Goal: Task Accomplishment & Management: Complete application form

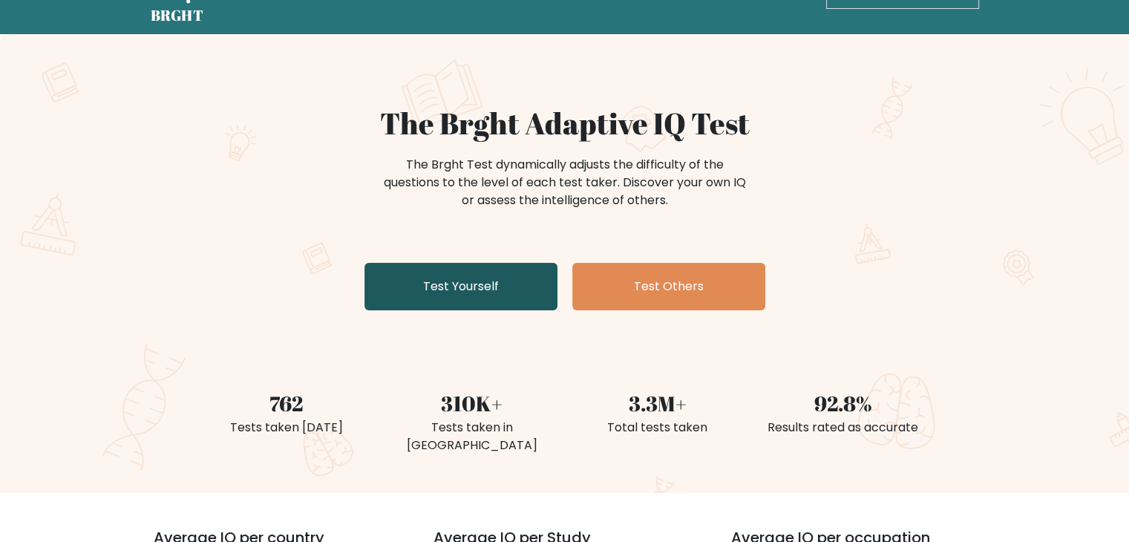
scroll to position [48, 0]
click at [499, 291] on link "Test Yourself" at bounding box center [461, 287] width 193 height 48
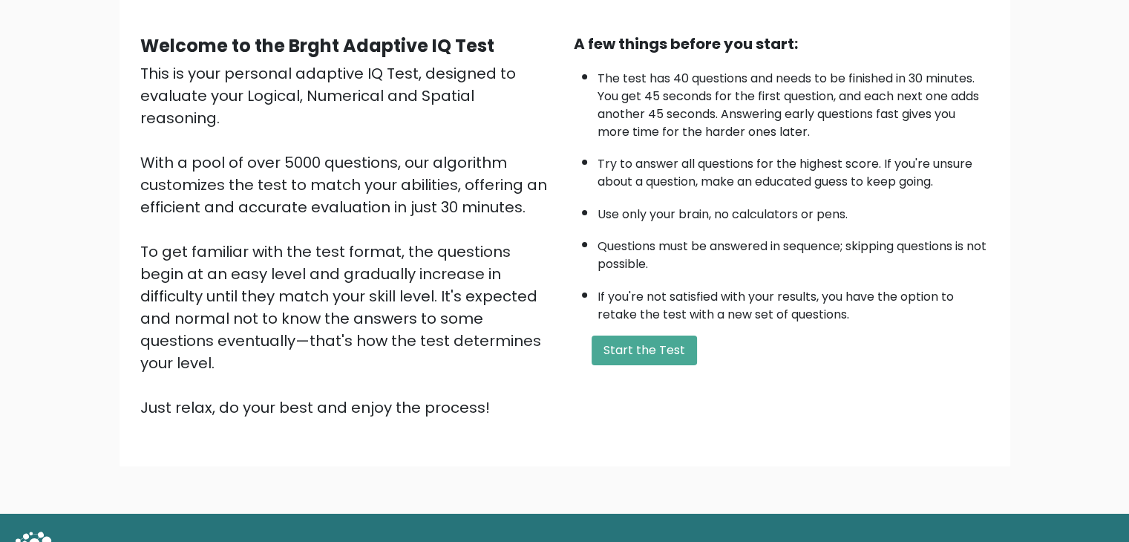
scroll to position [122, 0]
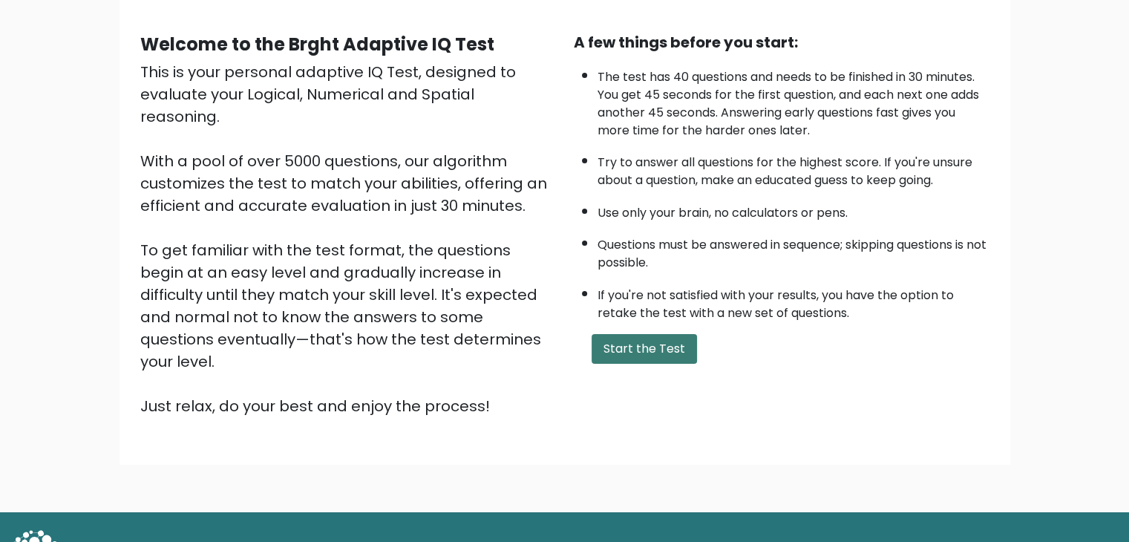
click at [618, 348] on button "Start the Test" at bounding box center [644, 349] width 105 height 30
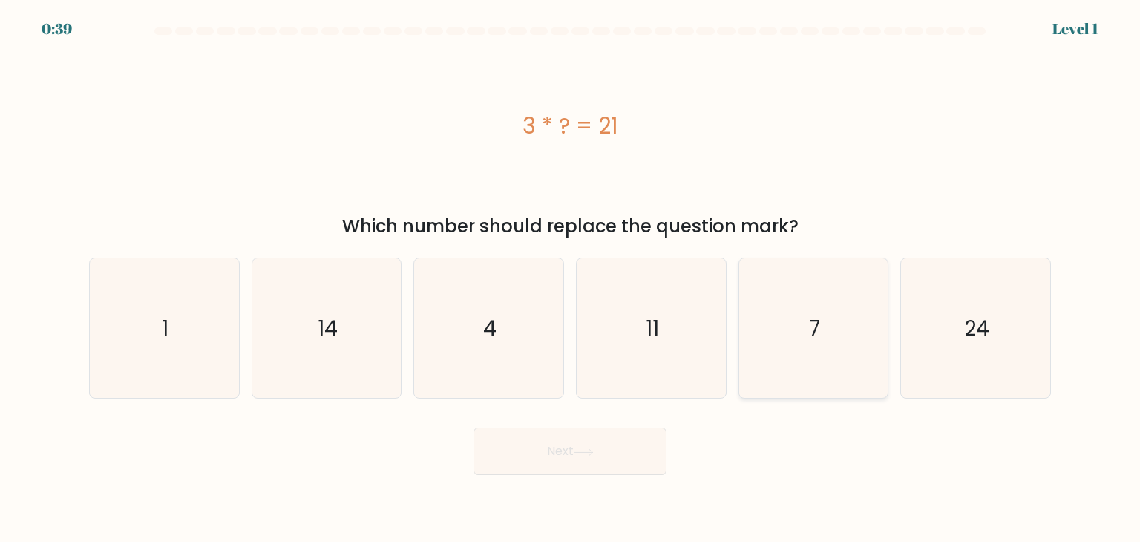
click at [803, 342] on icon "7" at bounding box center [814, 328] width 140 height 140
click at [571, 278] on input "e. 7" at bounding box center [570, 274] width 1 height 7
radio input "true"
click at [634, 449] on button "Next" at bounding box center [570, 452] width 193 height 48
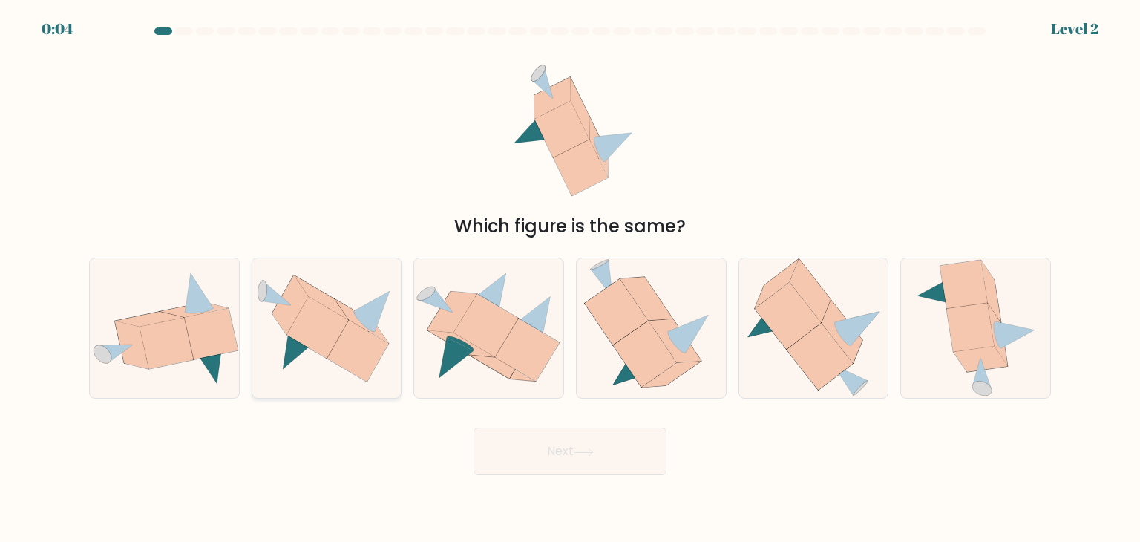
click at [336, 327] on icon at bounding box center [318, 327] width 62 height 62
click at [570, 278] on input "b." at bounding box center [570, 274] width 1 height 7
radio input "true"
click at [518, 440] on button "Next" at bounding box center [570, 452] width 193 height 48
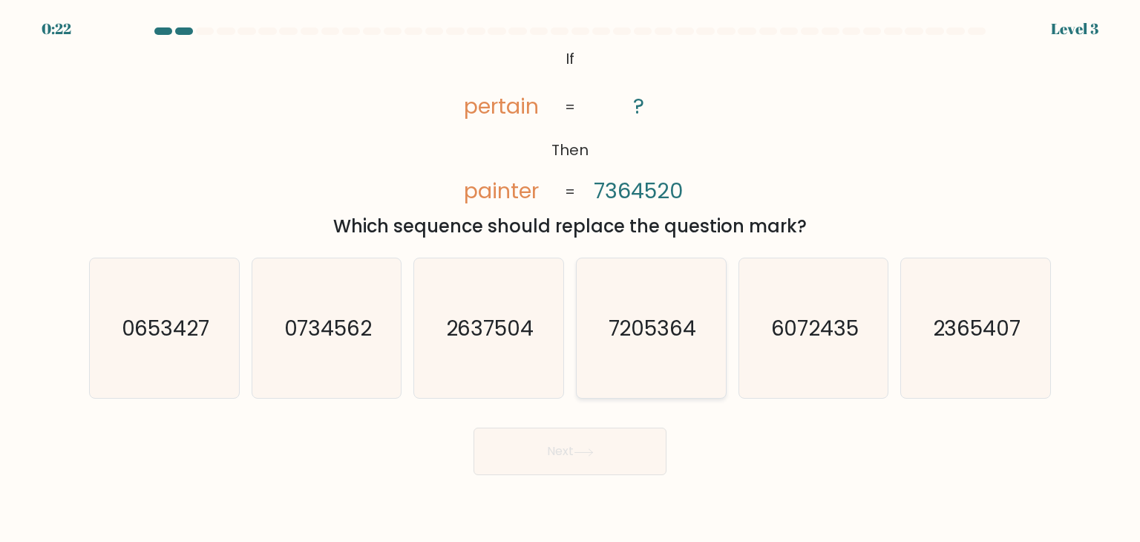
click at [653, 321] on text "7205364" at bounding box center [653, 328] width 88 height 30
click at [571, 278] on input "d. 7205364" at bounding box center [570, 274] width 1 height 7
radio input "true"
click at [606, 449] on button "Next" at bounding box center [570, 452] width 193 height 48
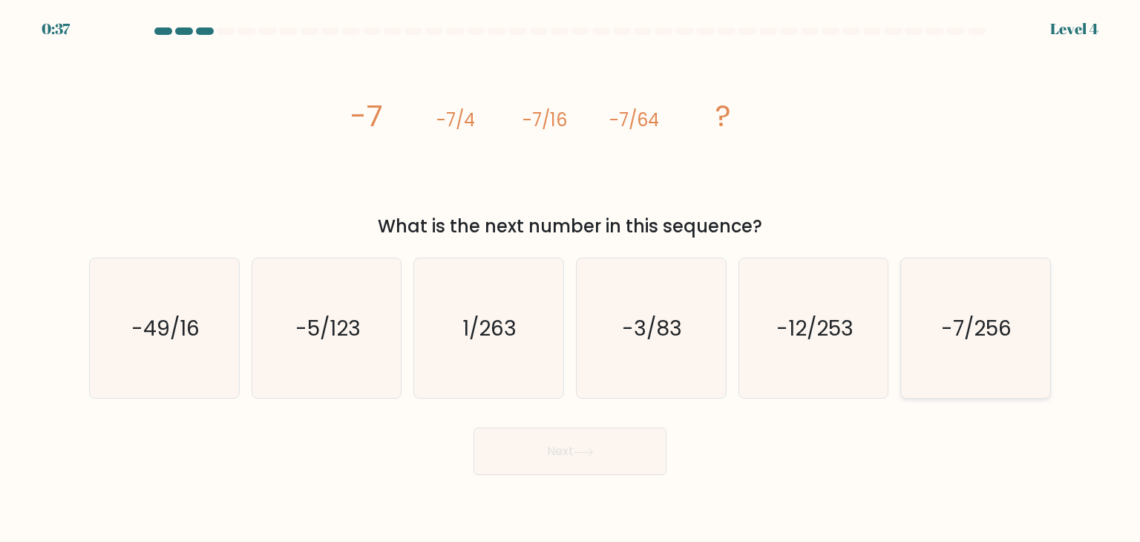
click at [978, 330] on text "-7/256" at bounding box center [977, 328] width 71 height 30
click at [571, 278] on input "f. -7/256" at bounding box center [570, 274] width 1 height 7
radio input "true"
click at [591, 439] on button "Next" at bounding box center [570, 452] width 193 height 48
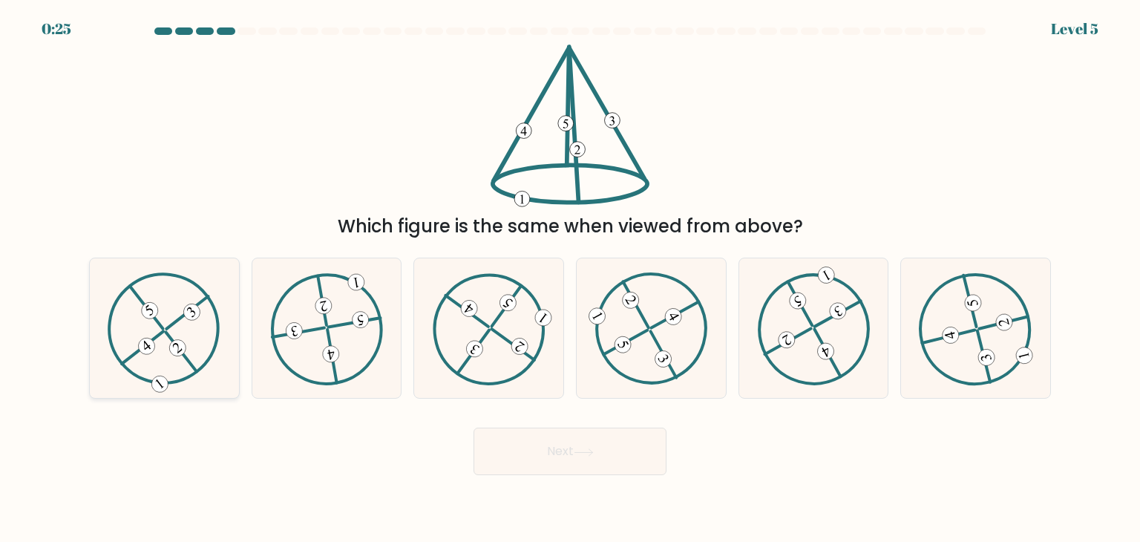
click at [162, 352] on icon at bounding box center [164, 328] width 113 height 112
click at [570, 278] on input "a." at bounding box center [570, 274] width 1 height 7
radio input "true"
click at [524, 457] on button "Next" at bounding box center [570, 452] width 193 height 48
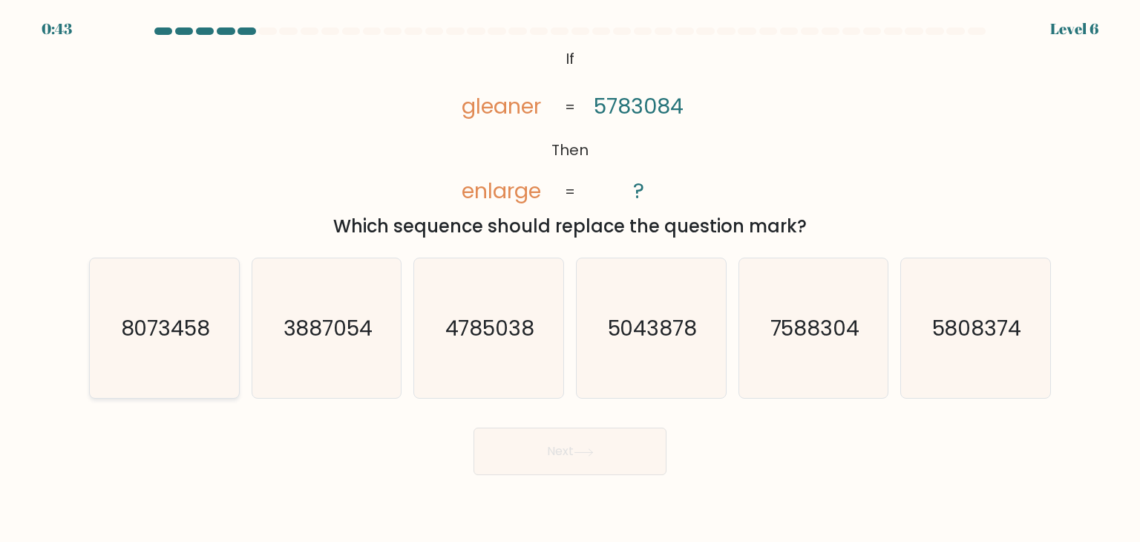
click at [174, 330] on text "8073458" at bounding box center [166, 328] width 90 height 30
click at [570, 278] on input "a. 8073458" at bounding box center [570, 274] width 1 height 7
radio input "true"
click at [514, 440] on button "Next" at bounding box center [570, 452] width 193 height 48
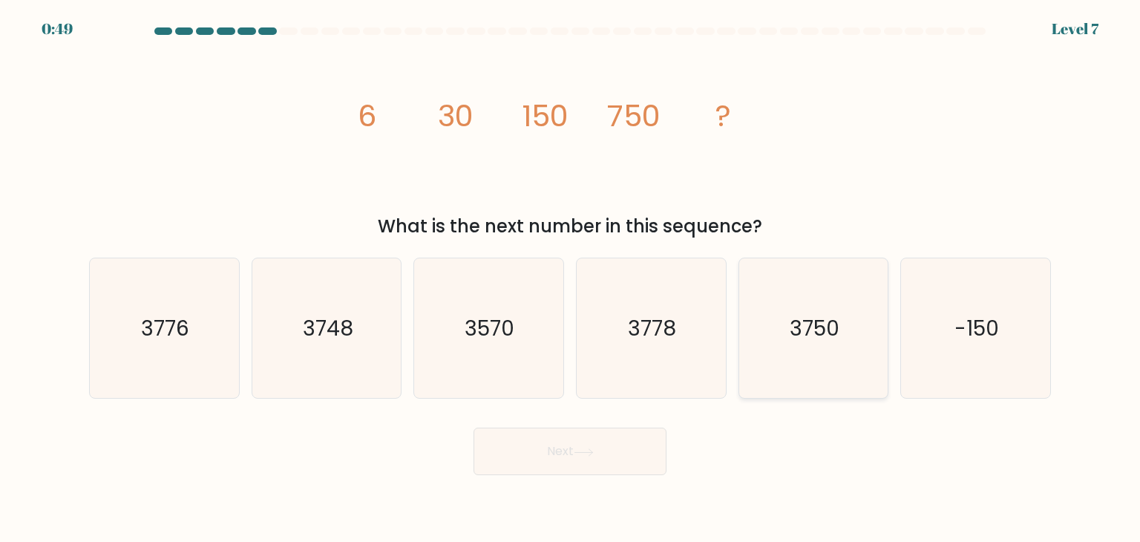
click at [768, 324] on icon "3750" at bounding box center [814, 328] width 140 height 140
click at [571, 278] on input "e. 3750" at bounding box center [570, 274] width 1 height 7
radio input "true"
click at [617, 445] on button "Next" at bounding box center [570, 452] width 193 height 48
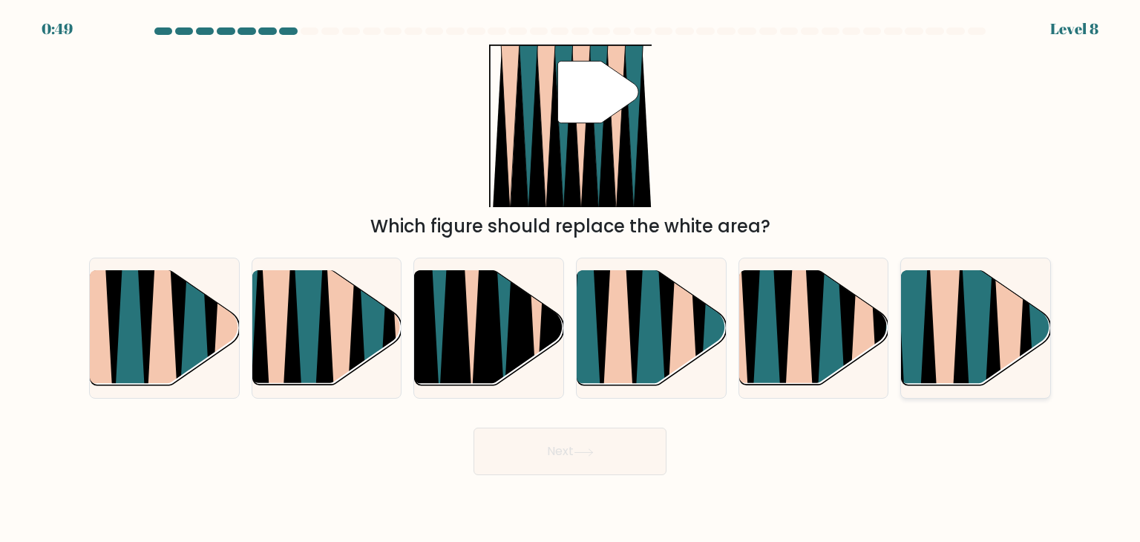
click at [959, 316] on icon at bounding box center [961, 392] width 33 height 297
click at [571, 278] on input "f." at bounding box center [570, 274] width 1 height 7
radio input "true"
click at [626, 449] on button "Next" at bounding box center [570, 452] width 193 height 48
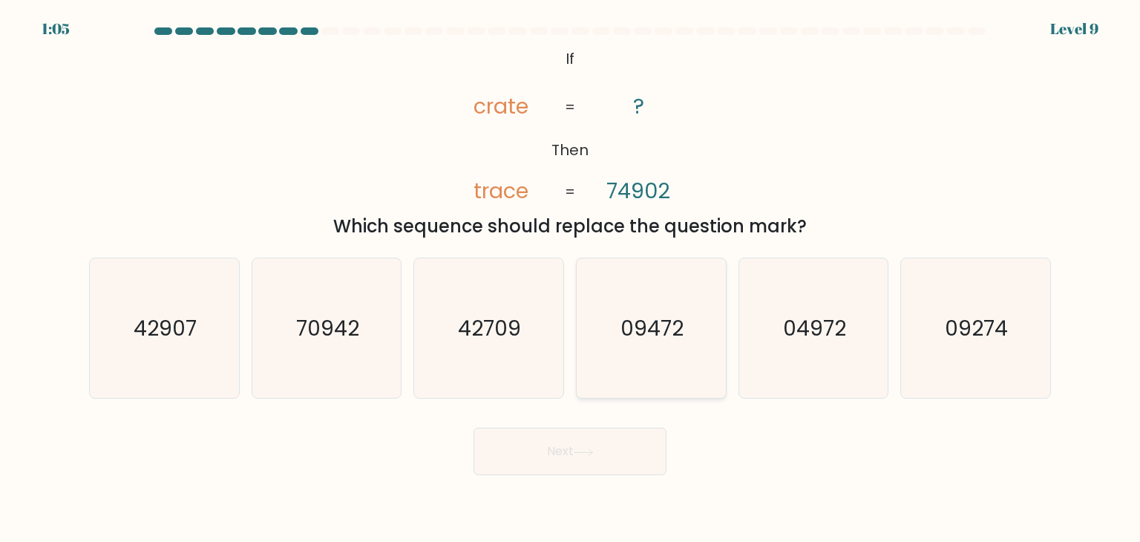
click at [672, 333] on text "09472" at bounding box center [652, 328] width 63 height 30
click at [571, 278] on input "d. 09472" at bounding box center [570, 274] width 1 height 7
radio input "true"
click at [829, 339] on text "04972" at bounding box center [814, 328] width 63 height 30
click at [571, 278] on input "e. 04972" at bounding box center [570, 274] width 1 height 7
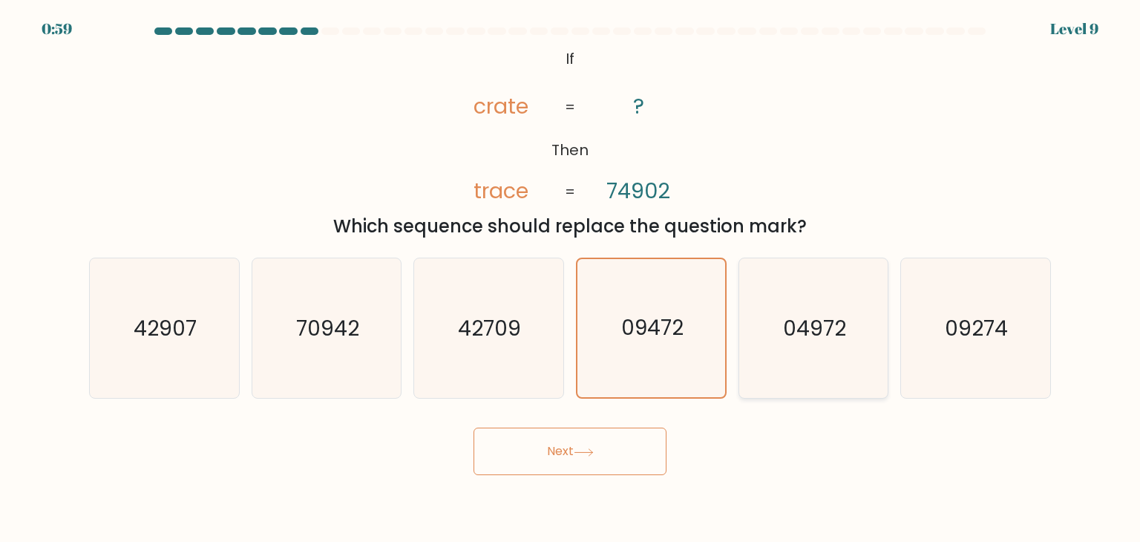
radio input "true"
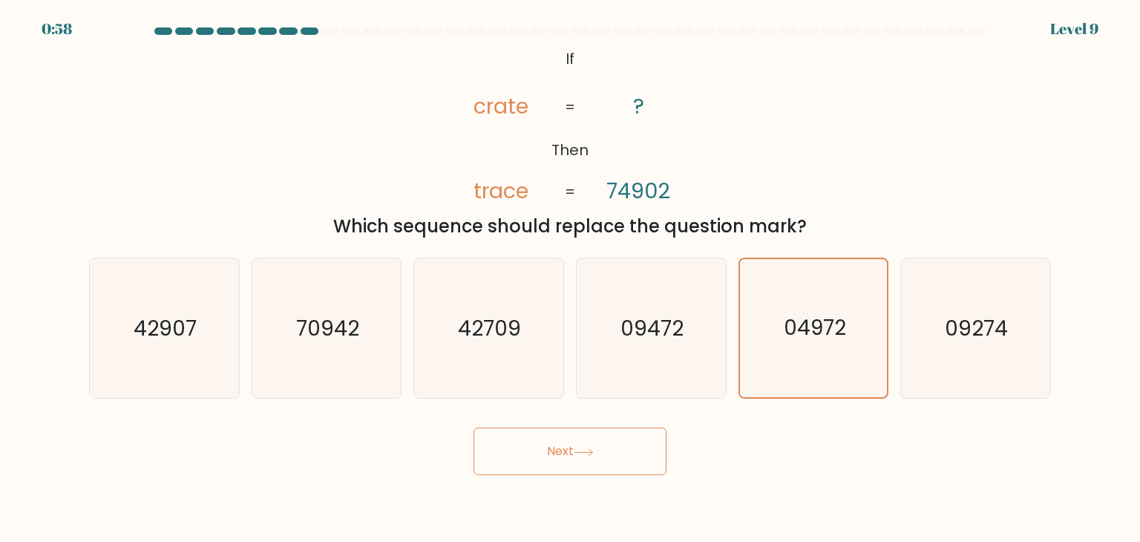
click at [621, 446] on button "Next" at bounding box center [570, 452] width 193 height 48
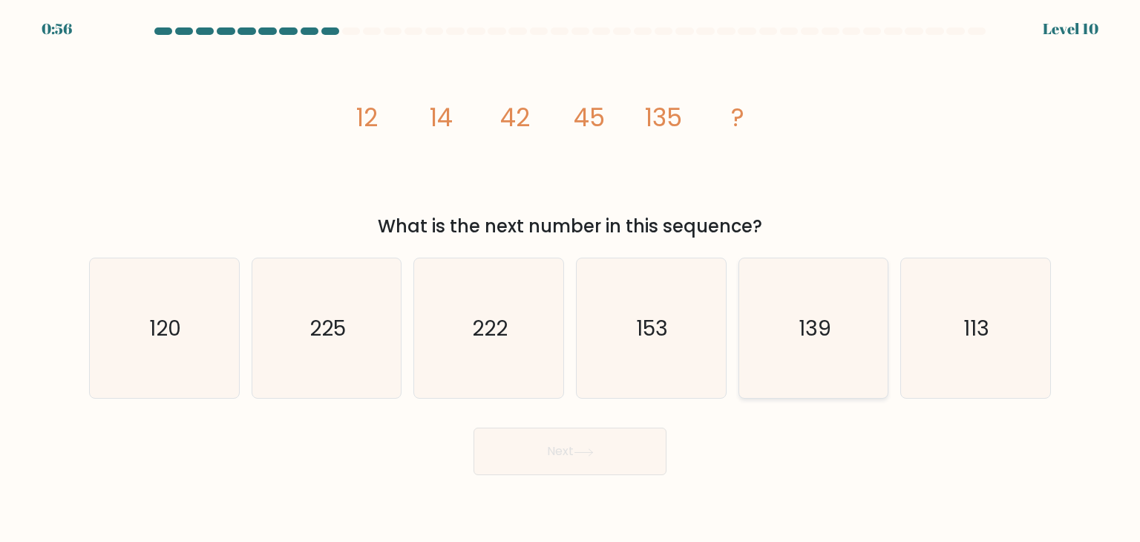
click at [781, 327] on icon "139" at bounding box center [814, 328] width 140 height 140
click at [571, 278] on input "e. 139" at bounding box center [570, 274] width 1 height 7
radio input "true"
click at [581, 448] on icon at bounding box center [584, 452] width 20 height 8
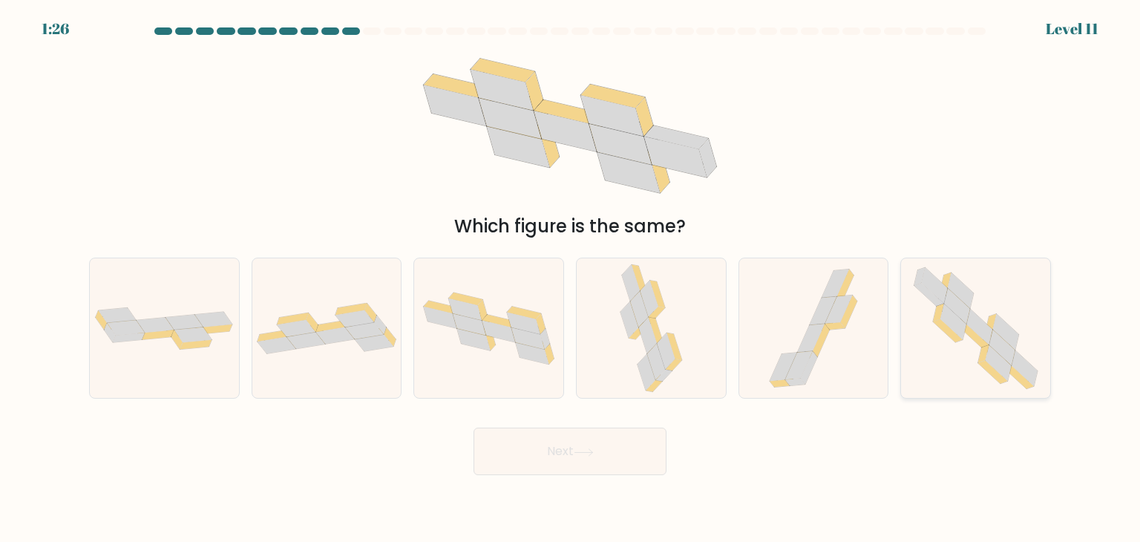
click at [999, 336] on icon at bounding box center [1003, 348] width 26 height 36
click at [571, 278] on input "f." at bounding box center [570, 274] width 1 height 7
radio input "true"
click at [629, 459] on button "Next" at bounding box center [570, 452] width 193 height 48
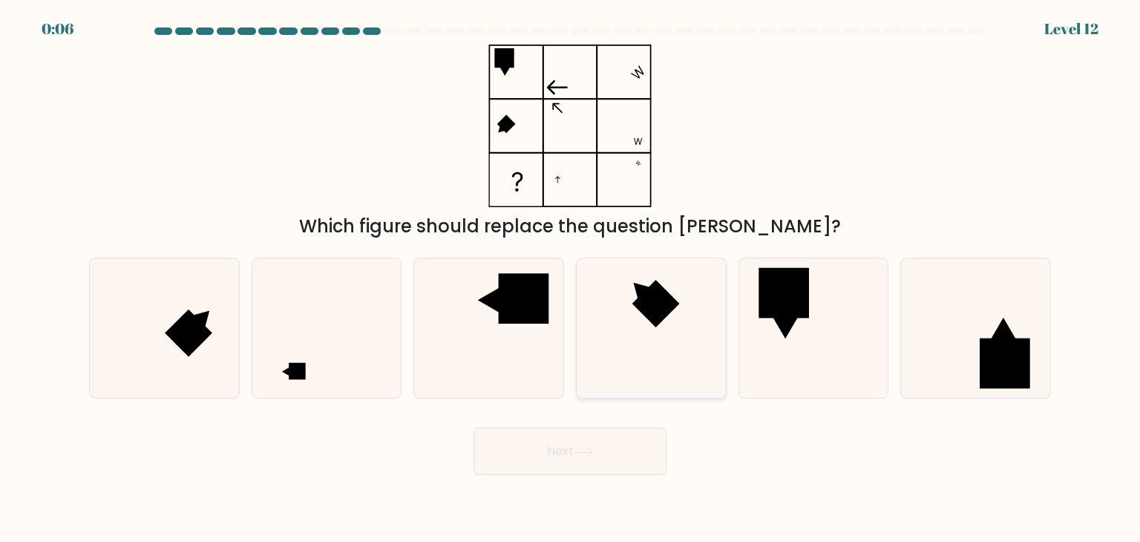
click at [641, 295] on icon at bounding box center [642, 291] width 16 height 16
click at [571, 278] on input "d." at bounding box center [570, 274] width 1 height 7
radio input "true"
click at [604, 454] on button "Next" at bounding box center [570, 452] width 193 height 48
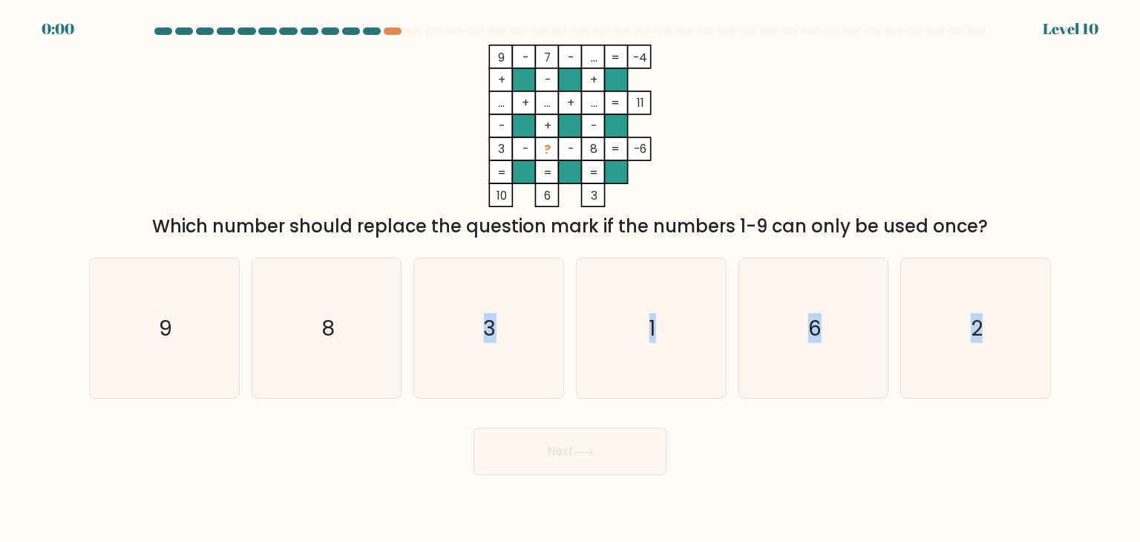
drag, startPoint x: 480, startPoint y: 328, endPoint x: 519, endPoint y: 455, distance: 132.7
click at [519, 455] on form at bounding box center [570, 251] width 1140 height 448
click at [519, 455] on button "Next" at bounding box center [570, 452] width 193 height 48
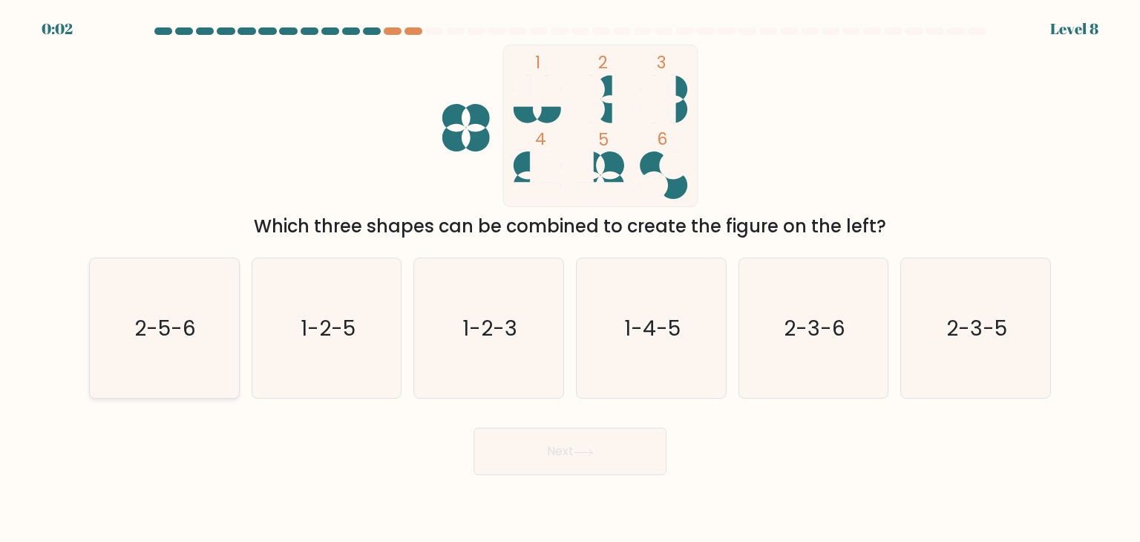
click at [200, 305] on icon "2-5-6" at bounding box center [164, 328] width 140 height 140
click at [570, 278] on input "a. 2-5-6" at bounding box center [570, 274] width 1 height 7
radio input "true"
click at [549, 445] on button "Next" at bounding box center [570, 452] width 193 height 48
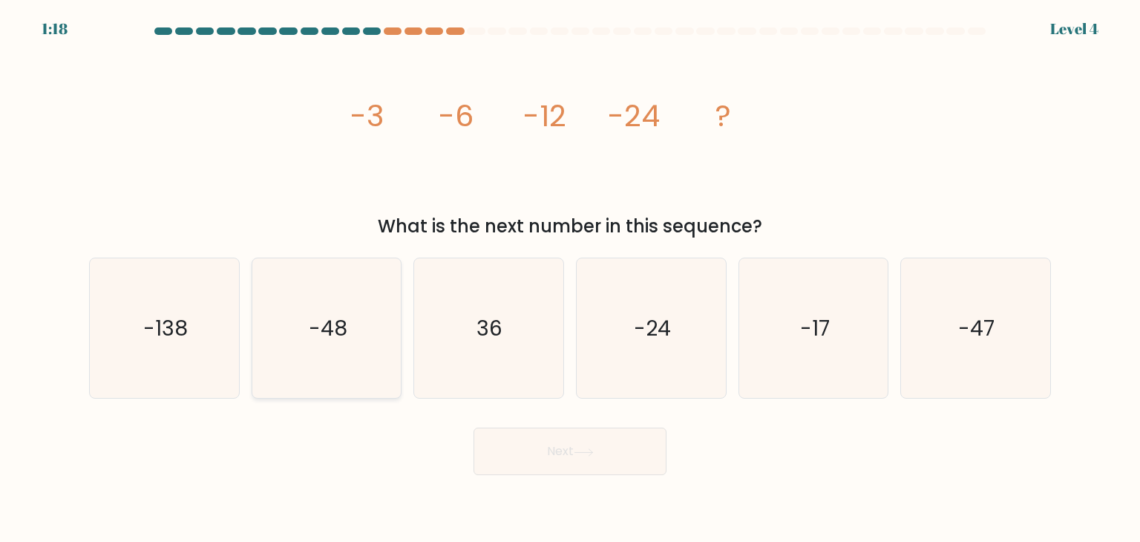
click at [339, 330] on text "-48" at bounding box center [328, 328] width 39 height 30
click at [570, 278] on input "b. -48" at bounding box center [570, 274] width 1 height 7
radio input "true"
click at [526, 447] on button "Next" at bounding box center [570, 452] width 193 height 48
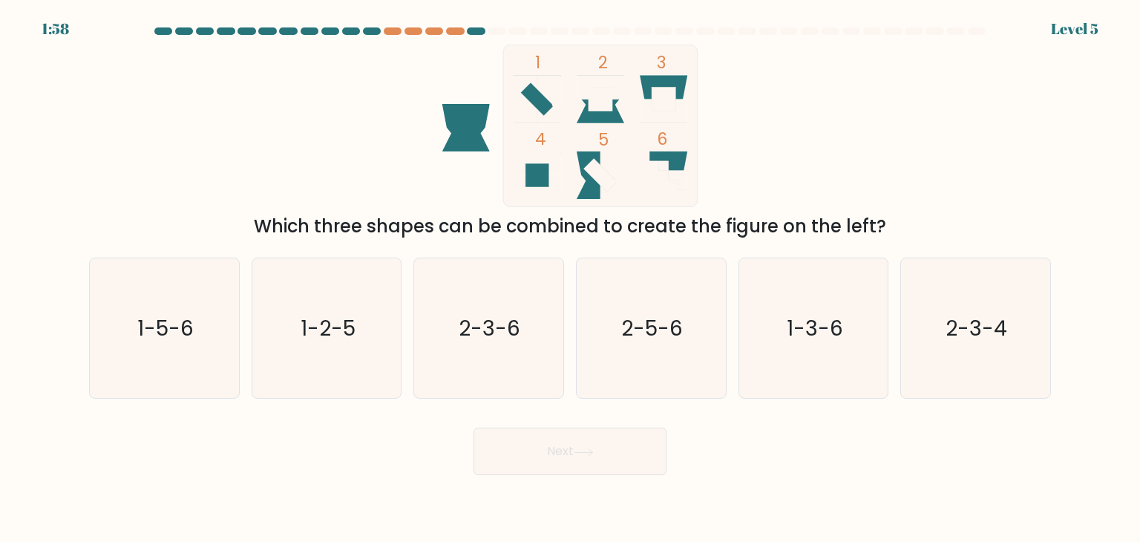
click at [457, 25] on div "1:58 Level 5" at bounding box center [570, 20] width 1140 height 40
click at [321, 317] on text "1-2-5" at bounding box center [328, 328] width 55 height 30
click at [570, 278] on input "b. 1-2-5" at bounding box center [570, 274] width 1 height 7
radio input "true"
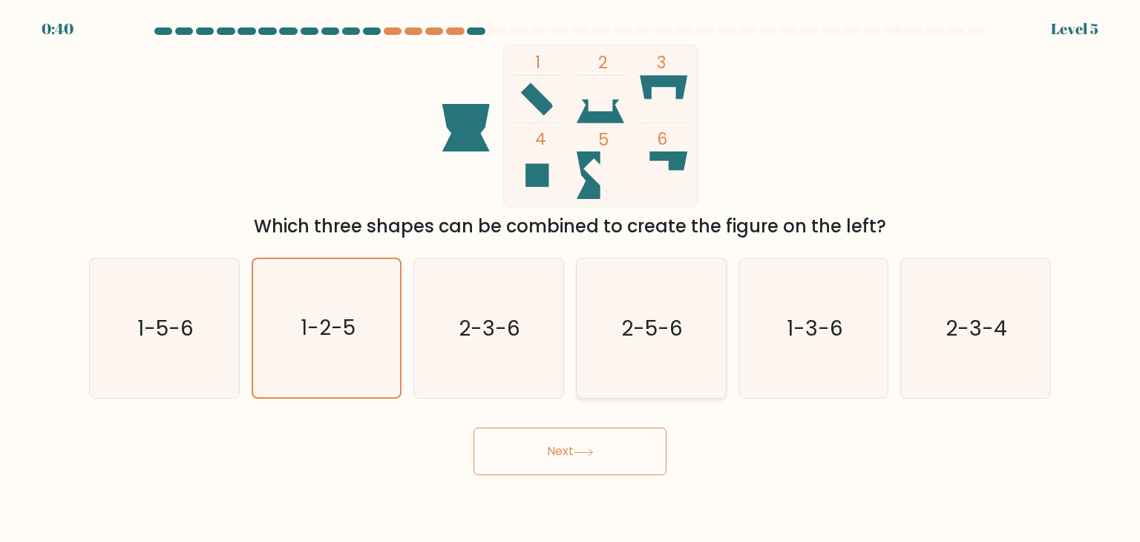
click at [638, 327] on text "2-5-6" at bounding box center [653, 328] width 62 height 30
click at [571, 278] on input "d. 2-5-6" at bounding box center [570, 274] width 1 height 7
radio input "true"
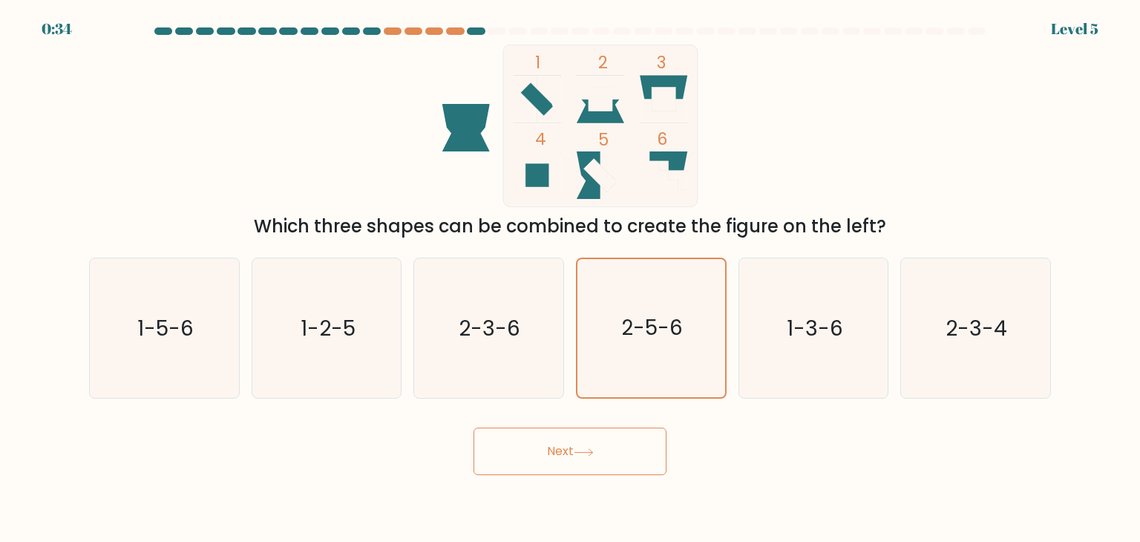
click at [568, 449] on button "Next" at bounding box center [570, 452] width 193 height 48
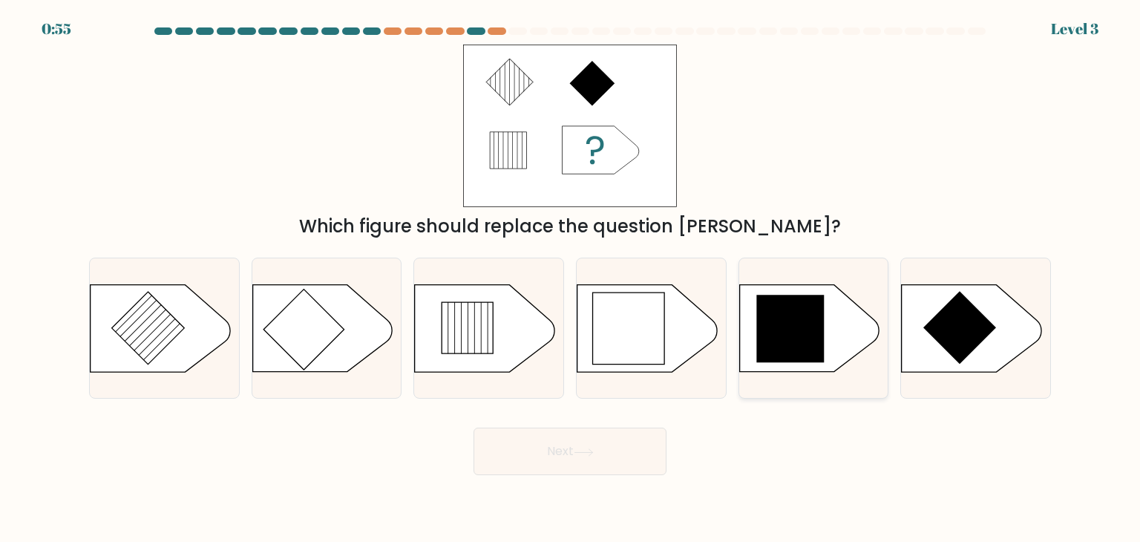
click at [790, 319] on icon at bounding box center [791, 329] width 68 height 68
click at [571, 278] on input "e." at bounding box center [570, 274] width 1 height 7
radio input "true"
click at [624, 440] on button "Next" at bounding box center [570, 452] width 193 height 48
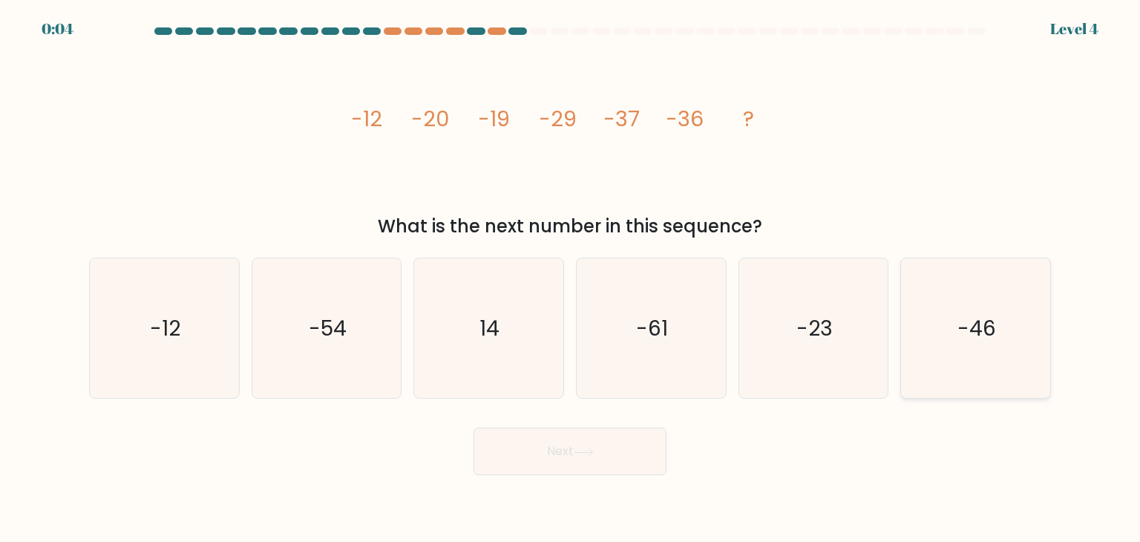
click at [918, 324] on icon "-46" at bounding box center [976, 328] width 140 height 140
click at [571, 278] on input "f. -46" at bounding box center [570, 274] width 1 height 7
radio input "true"
click at [618, 451] on button "Next" at bounding box center [570, 452] width 193 height 48
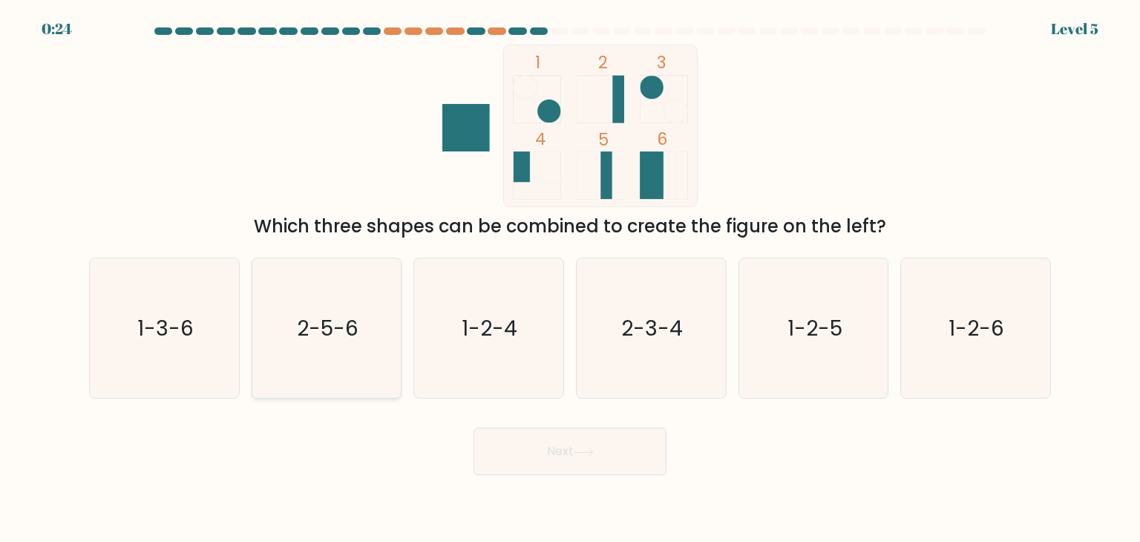
click at [350, 327] on text "2-5-6" at bounding box center [328, 328] width 62 height 30
click at [570, 278] on input "b. 2-5-6" at bounding box center [570, 274] width 1 height 7
radio input "true"
click at [539, 449] on button "Next" at bounding box center [570, 452] width 193 height 48
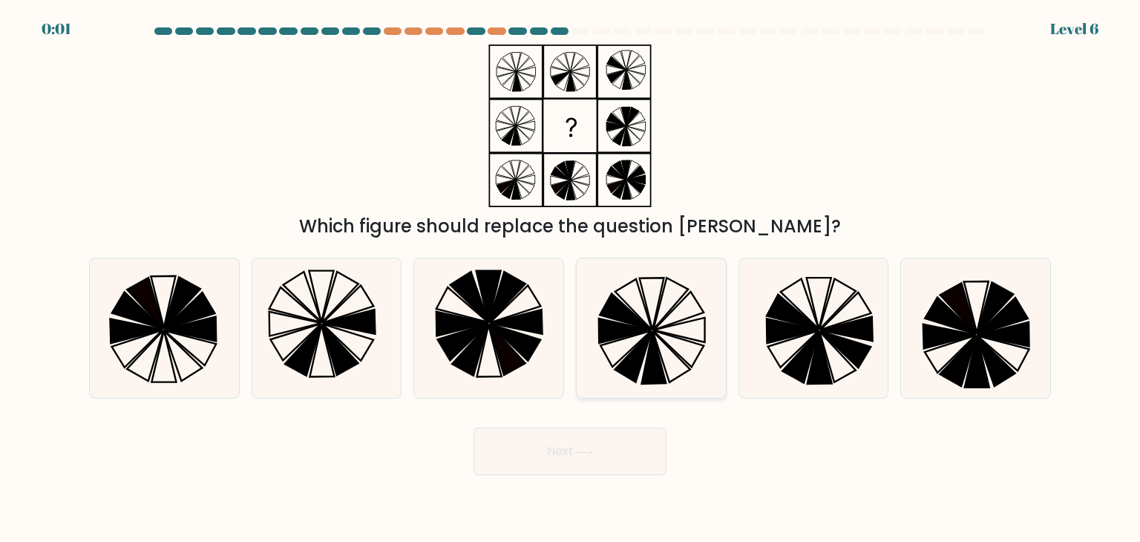
click at [653, 336] on icon at bounding box center [654, 358] width 25 height 53
click at [571, 278] on input "d." at bounding box center [570, 274] width 1 height 7
radio input "true"
click at [615, 460] on button "Next" at bounding box center [570, 452] width 193 height 48
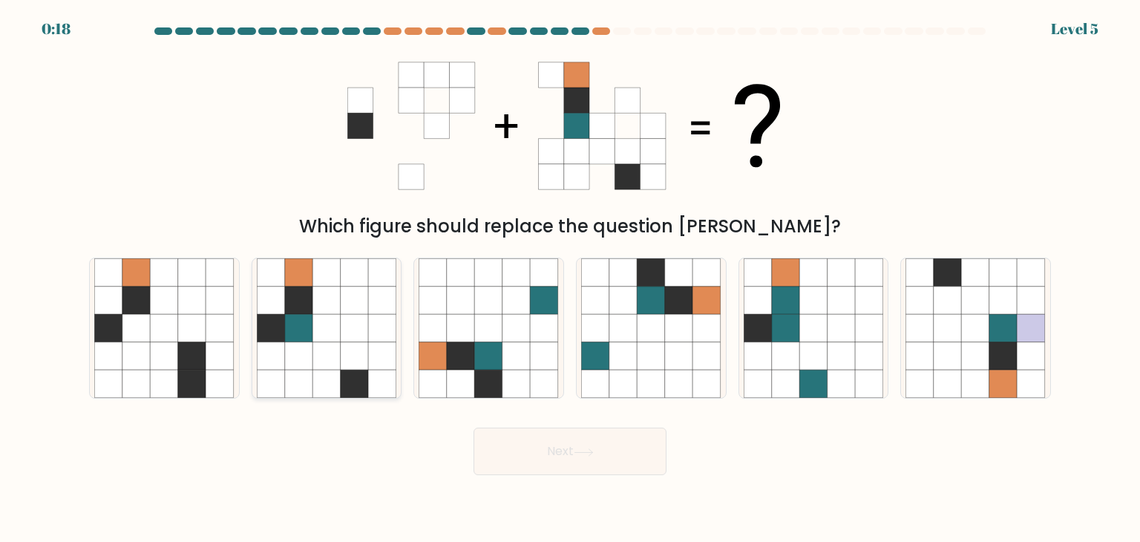
click at [362, 375] on icon at bounding box center [355, 384] width 28 height 28
click at [570, 278] on input "b." at bounding box center [570, 274] width 1 height 7
radio input "true"
click at [478, 443] on button "Next" at bounding box center [570, 452] width 193 height 48
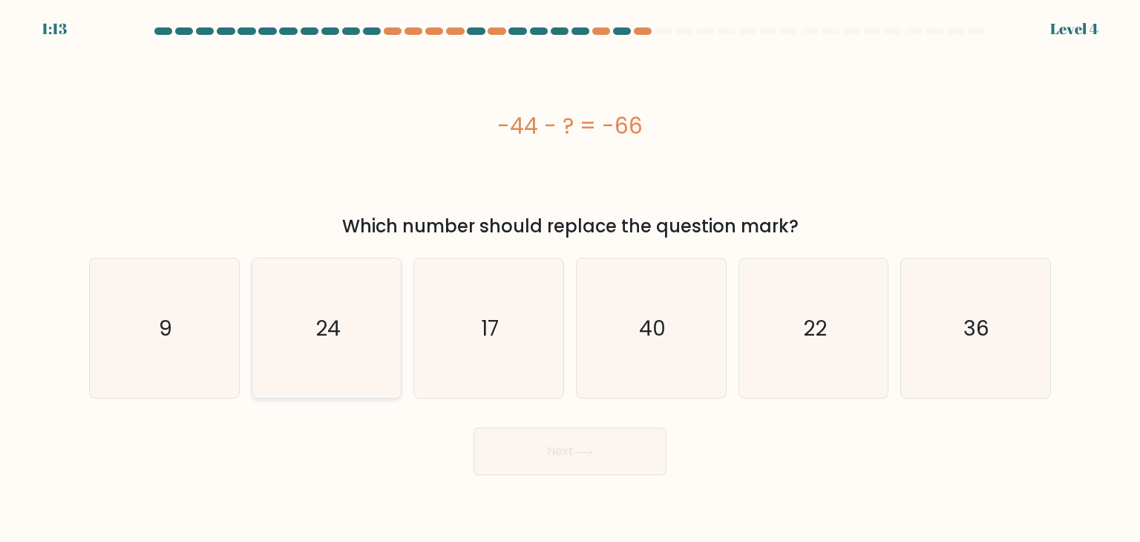
click at [360, 292] on icon "24" at bounding box center [327, 328] width 140 height 140
click at [570, 278] on input "b. 24" at bounding box center [570, 274] width 1 height 7
radio input "true"
click at [558, 452] on button "Next" at bounding box center [570, 452] width 193 height 48
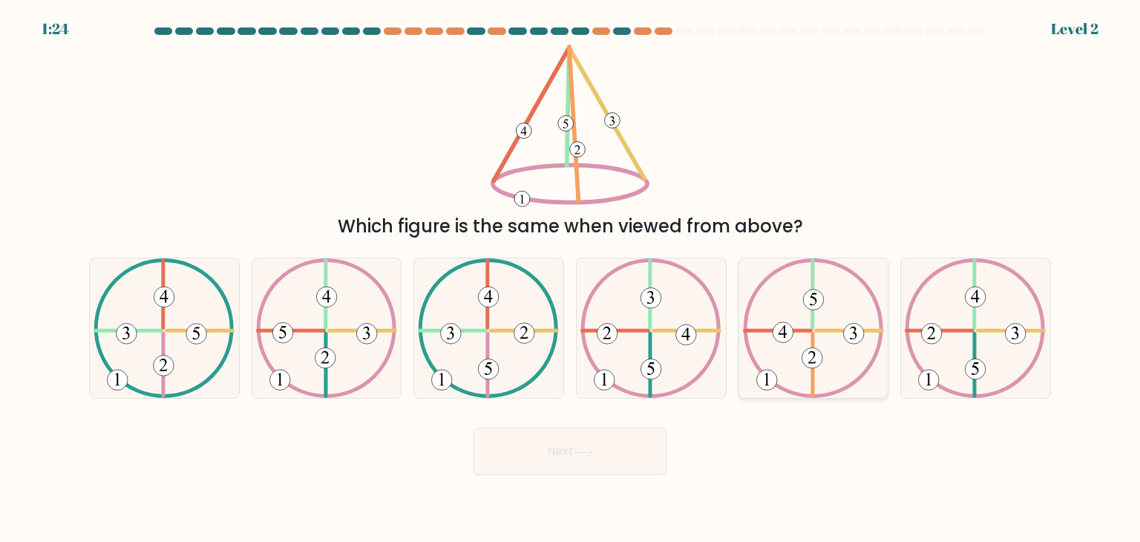
click at [809, 331] on 612 at bounding box center [778, 331] width 66 height 0
click at [571, 278] on input "e." at bounding box center [570, 274] width 1 height 7
radio input "true"
click at [834, 354] on icon at bounding box center [814, 328] width 140 height 138
click at [571, 278] on input "e." at bounding box center [570, 274] width 1 height 7
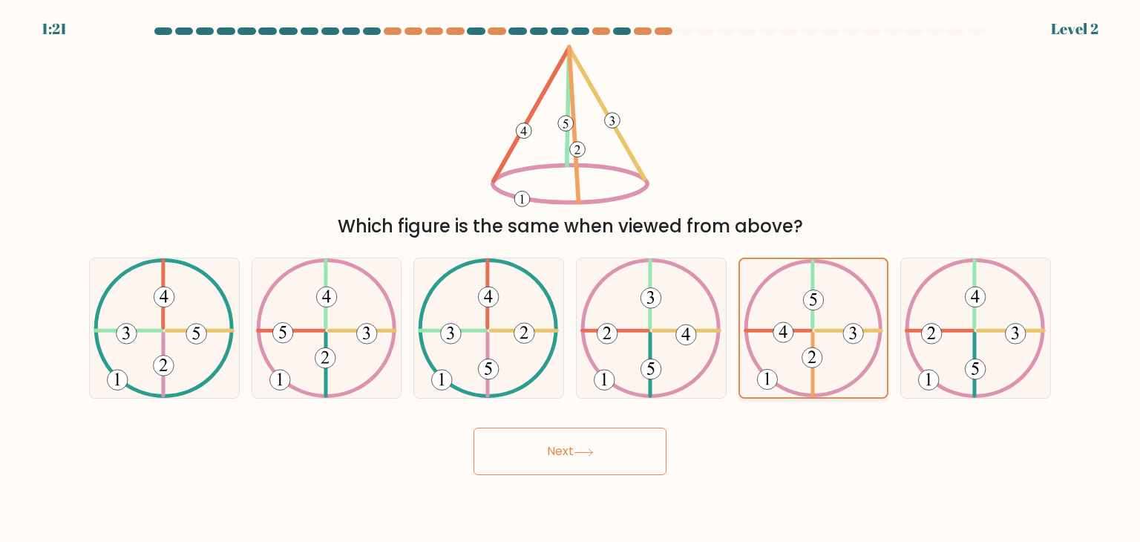
click at [797, 366] on icon at bounding box center [814, 328] width 140 height 138
click at [571, 278] on input "e." at bounding box center [570, 274] width 1 height 7
click at [625, 437] on button "Next" at bounding box center [570, 452] width 193 height 48
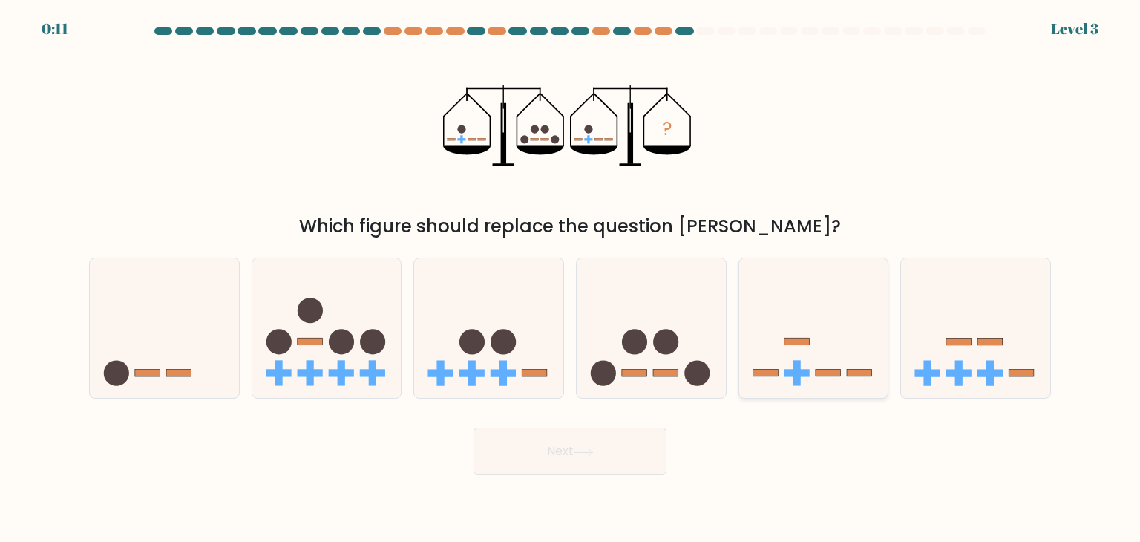
click at [773, 363] on icon at bounding box center [813, 328] width 149 height 123
click at [571, 278] on input "e." at bounding box center [570, 274] width 1 height 7
radio input "true"
click at [633, 355] on icon at bounding box center [651, 328] width 149 height 123
click at [571, 278] on input "d." at bounding box center [570, 274] width 1 height 7
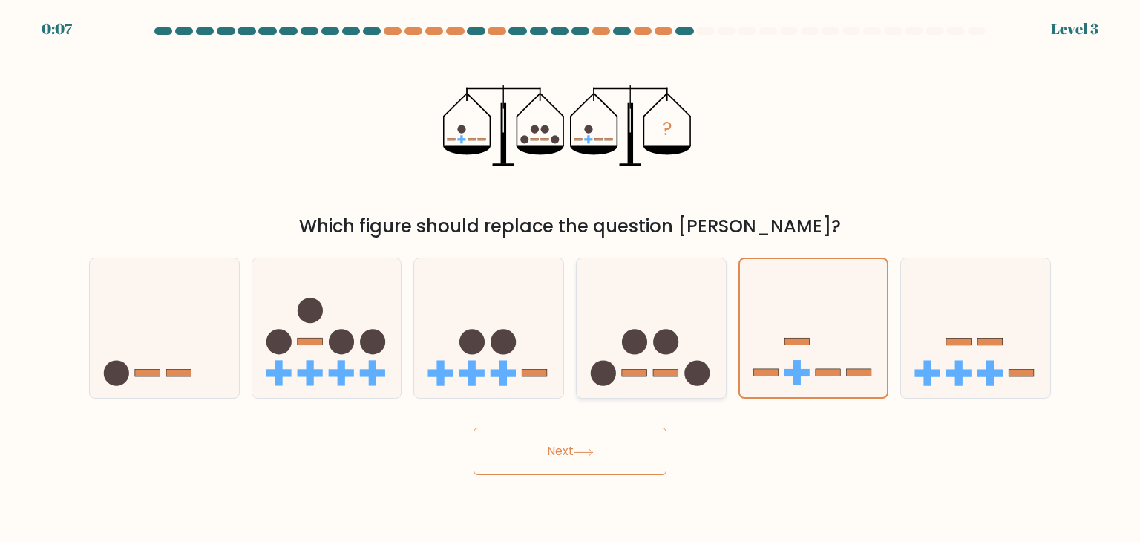
radio input "true"
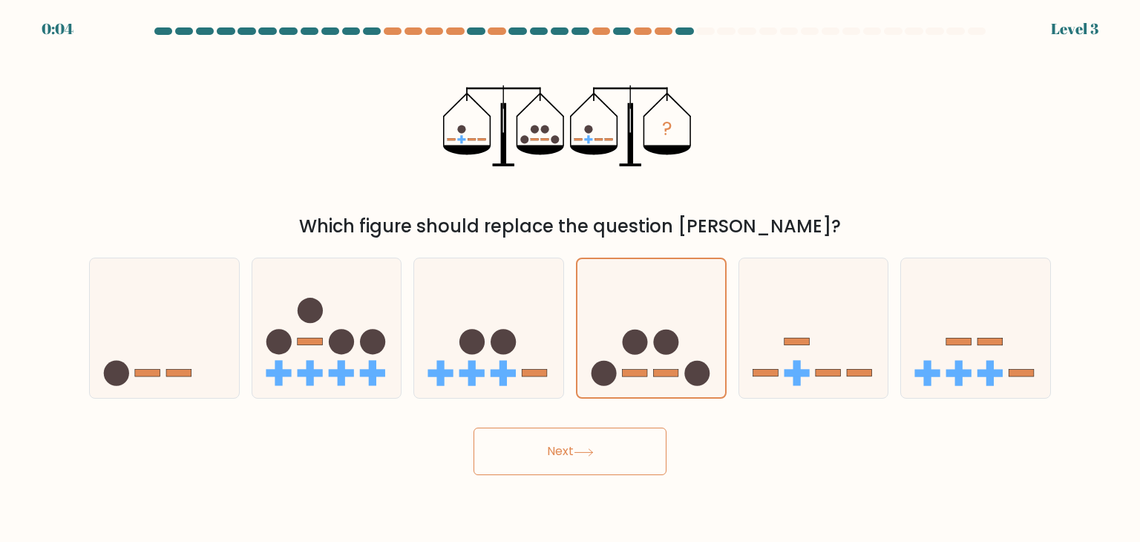
click at [601, 455] on button "Next" at bounding box center [570, 452] width 193 height 48
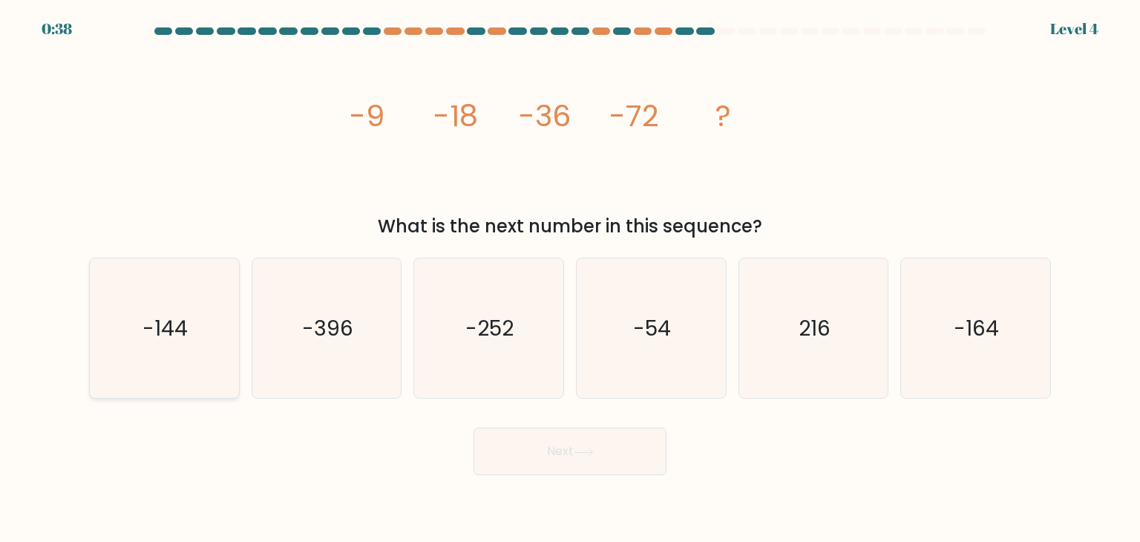
click at [169, 344] on icon "-144" at bounding box center [164, 328] width 140 height 140
click at [570, 278] on input "a. -144" at bounding box center [570, 274] width 1 height 7
radio input "true"
click at [558, 458] on button "Next" at bounding box center [570, 452] width 193 height 48
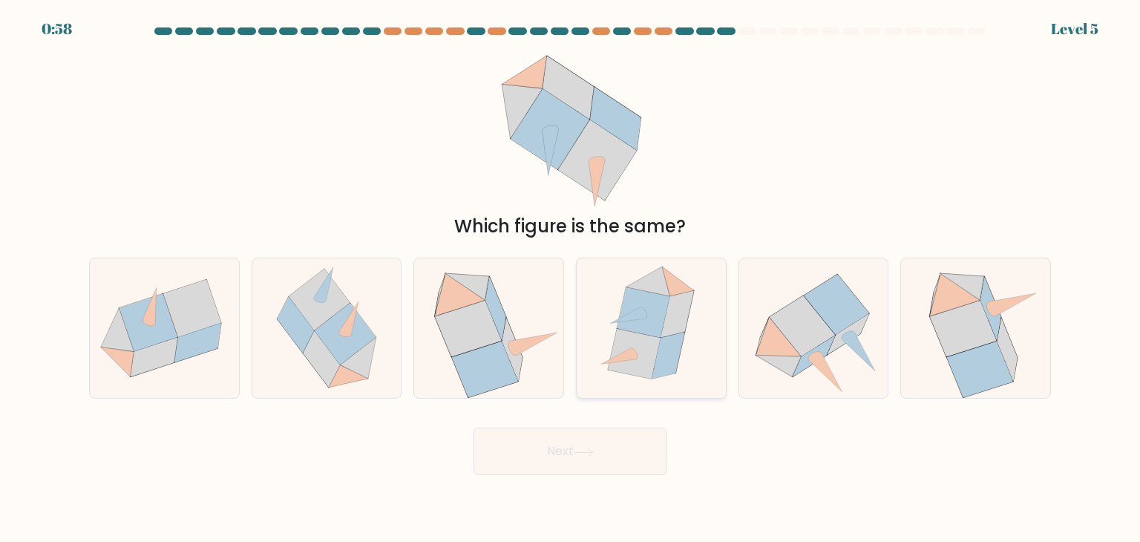
click at [695, 327] on icon at bounding box center [651, 328] width 121 height 140
click at [571, 278] on input "d." at bounding box center [570, 274] width 1 height 7
radio input "true"
click at [601, 459] on button "Next" at bounding box center [570, 452] width 193 height 48
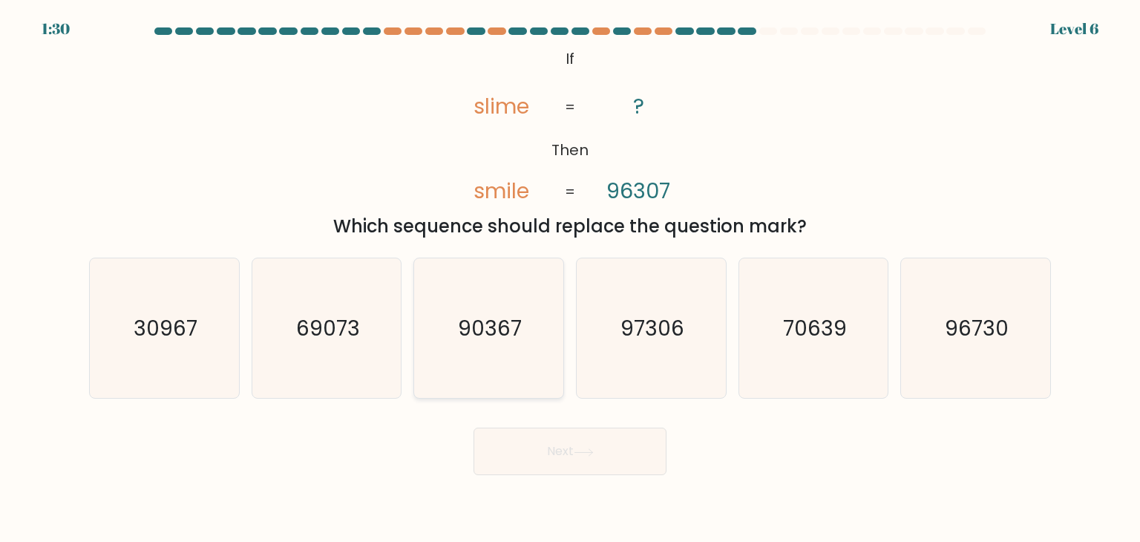
click at [499, 332] on text "90367" at bounding box center [491, 328] width 64 height 30
click at [570, 278] on input "c. 90367" at bounding box center [570, 274] width 1 height 7
radio input "true"
click at [550, 458] on button "Next" at bounding box center [570, 452] width 193 height 48
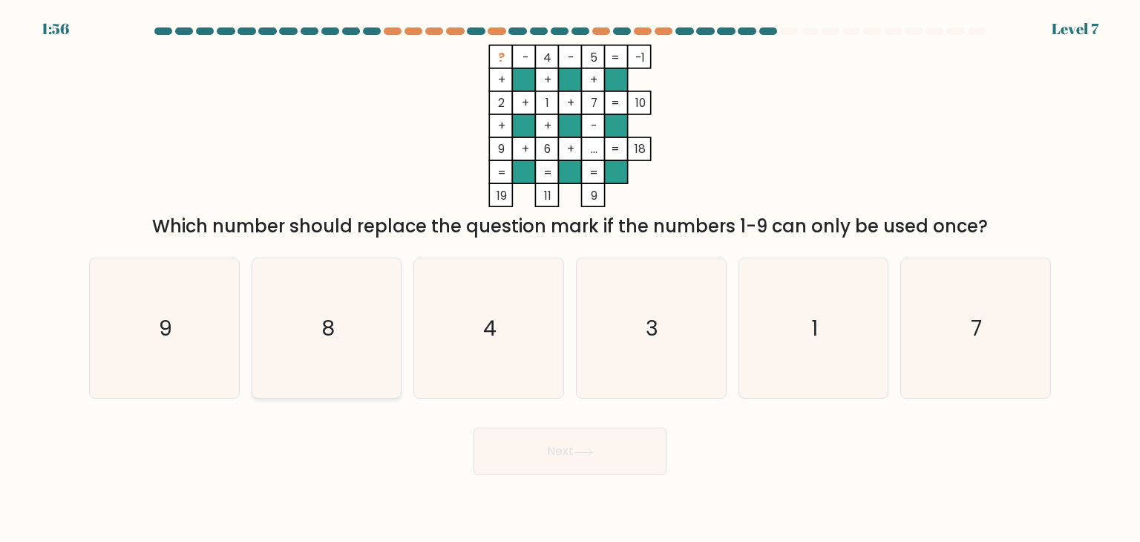
click at [381, 301] on icon "8" at bounding box center [327, 328] width 140 height 140
click at [570, 278] on input "b. 8" at bounding box center [570, 274] width 1 height 7
radio input "true"
click at [506, 455] on button "Next" at bounding box center [570, 452] width 193 height 48
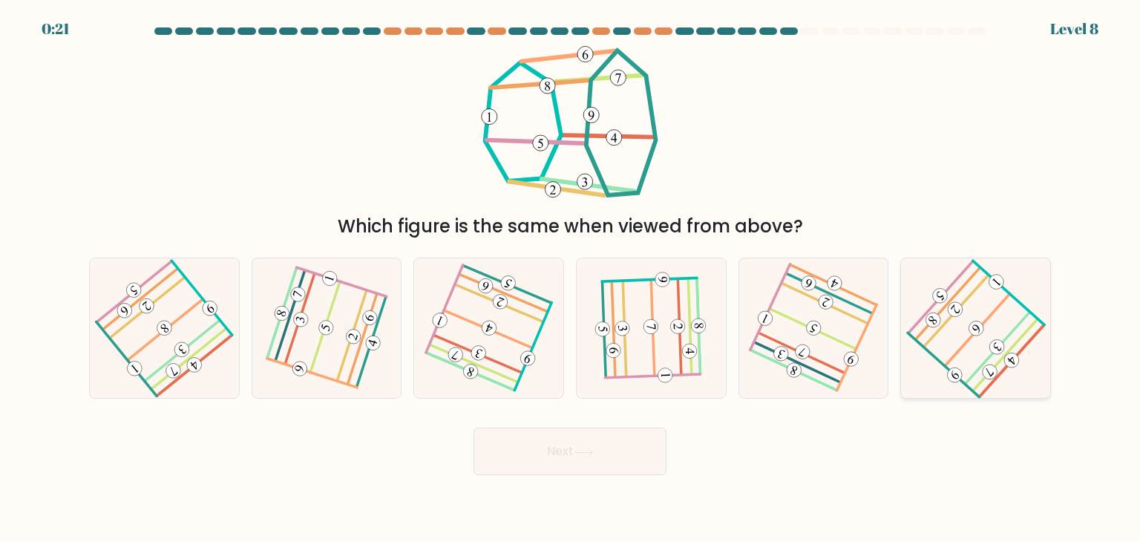
click at [949, 321] on icon at bounding box center [976, 328] width 112 height 112
click at [571, 278] on input "f." at bounding box center [570, 274] width 1 height 7
radio input "true"
click at [578, 445] on button "Next" at bounding box center [570, 452] width 193 height 48
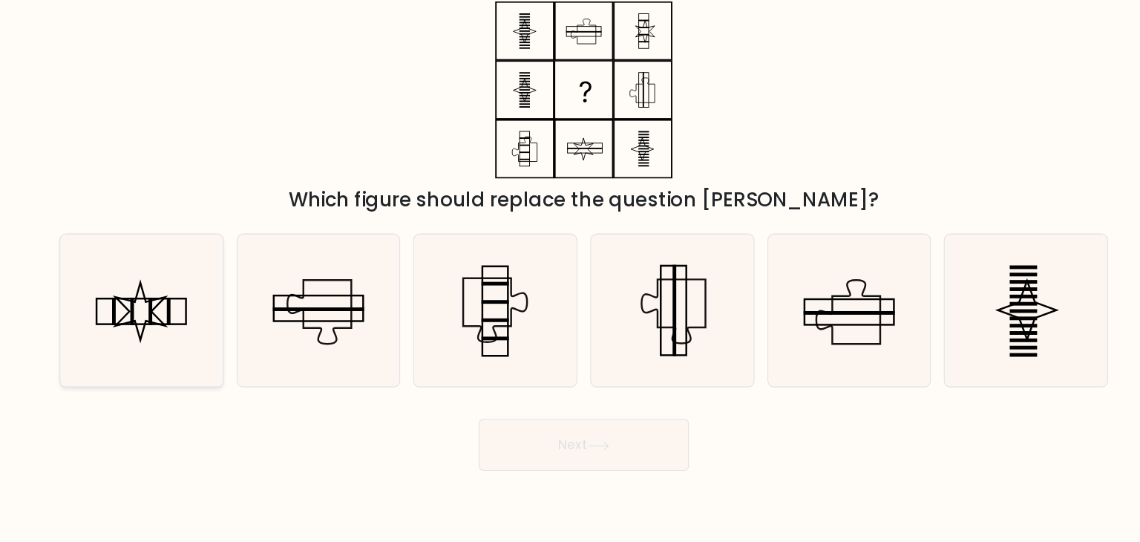
click at [188, 339] on rect at bounding box center [190, 328] width 4 height 25
click at [570, 278] on input "a." at bounding box center [570, 274] width 1 height 7
radio input "true"
click at [523, 453] on button "Next" at bounding box center [570, 452] width 193 height 48
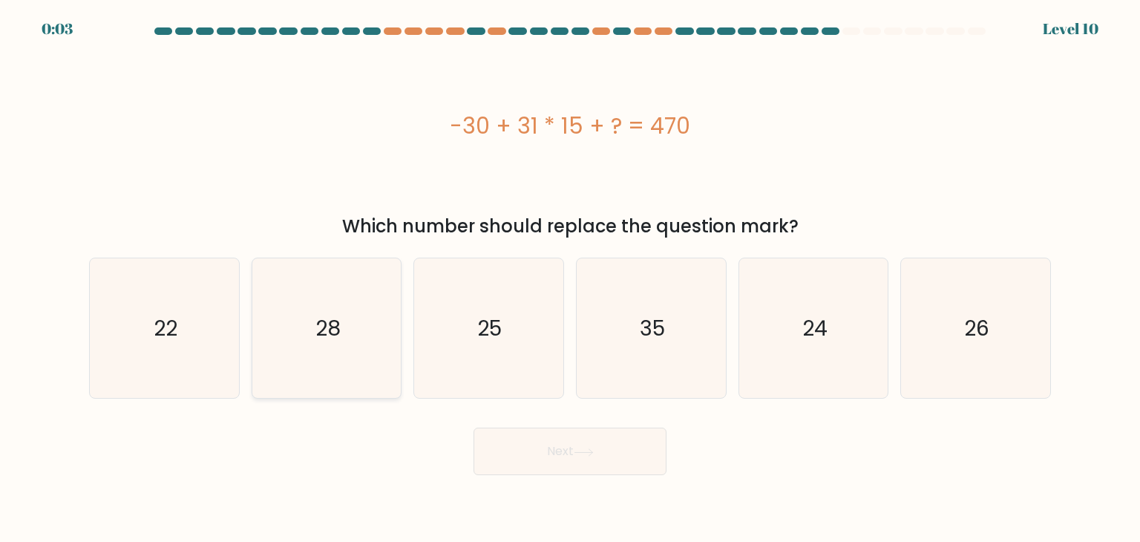
click at [347, 321] on icon "28" at bounding box center [327, 328] width 140 height 140
click at [570, 278] on input "b. 28" at bounding box center [570, 274] width 1 height 7
radio input "true"
click at [532, 451] on button "Next" at bounding box center [570, 452] width 193 height 48
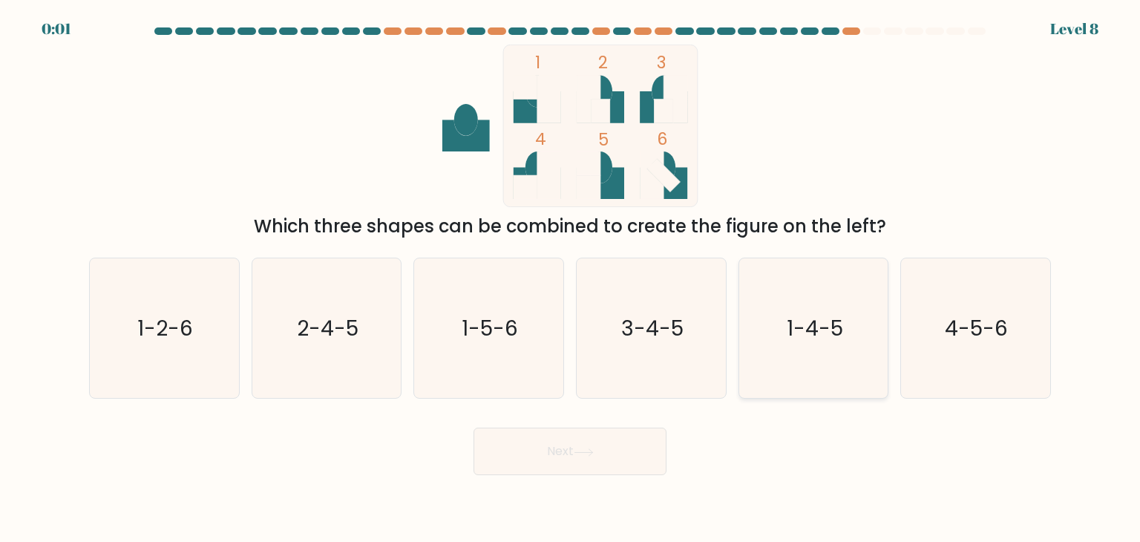
click at [779, 310] on icon "1-4-5" at bounding box center [814, 328] width 140 height 140
click at [571, 278] on input "e. 1-4-5" at bounding box center [570, 274] width 1 height 7
radio input "true"
click at [634, 452] on button "Next" at bounding box center [570, 452] width 193 height 48
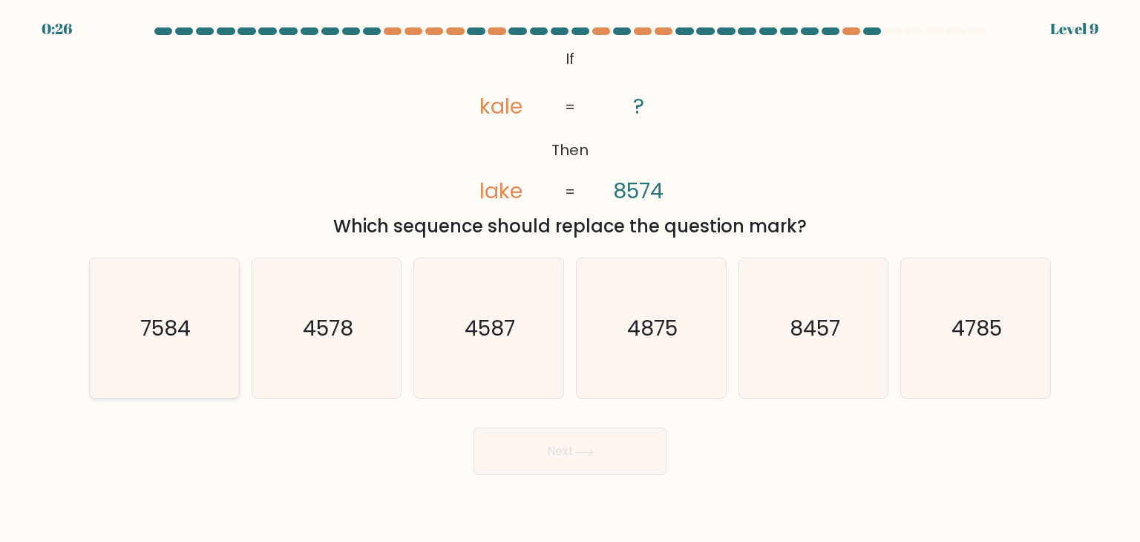
click at [176, 330] on text "7584" at bounding box center [165, 328] width 50 height 30
click at [570, 278] on input "a. 7584" at bounding box center [570, 274] width 1 height 7
radio input "true"
click at [532, 452] on button "Next" at bounding box center [570, 452] width 193 height 48
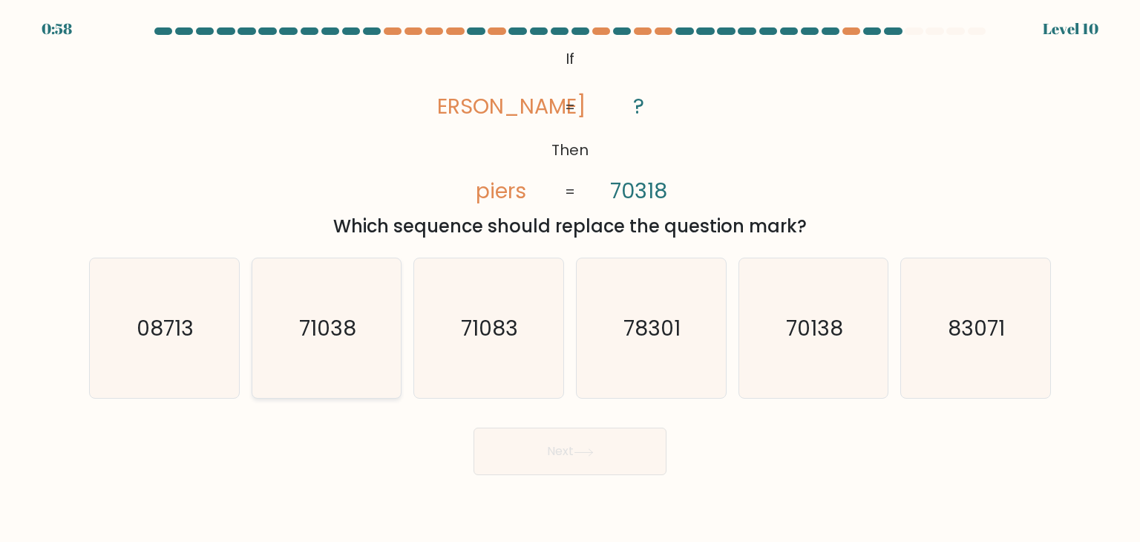
click at [331, 337] on text "71038" at bounding box center [327, 328] width 57 height 30
click at [570, 278] on input "b. 71038" at bounding box center [570, 274] width 1 height 7
radio input "true"
click at [532, 448] on button "Next" at bounding box center [570, 452] width 193 height 48
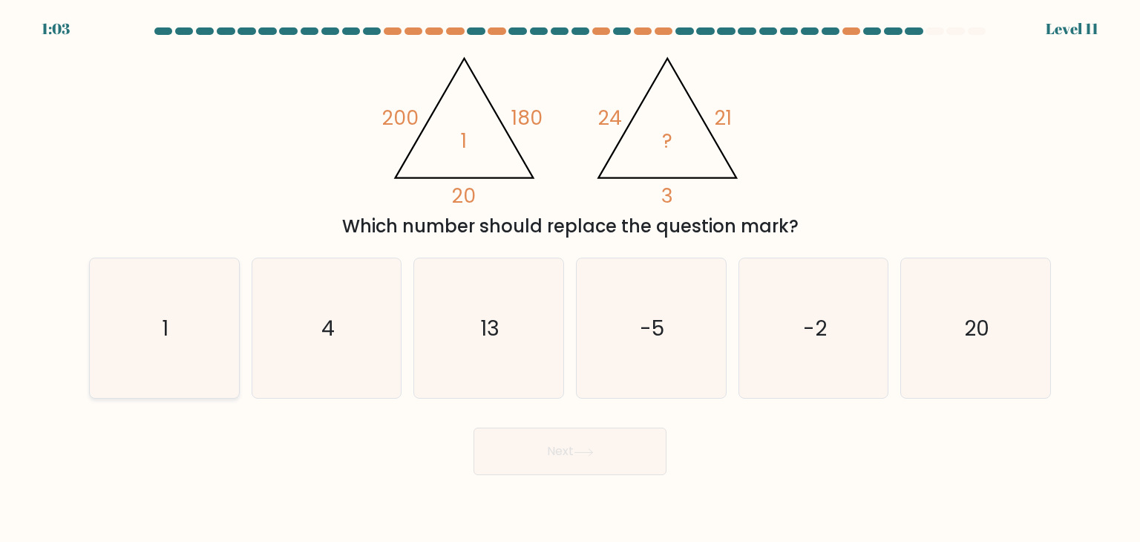
click at [199, 310] on icon "1" at bounding box center [164, 328] width 140 height 140
click at [570, 278] on input "a. 1" at bounding box center [570, 274] width 1 height 7
radio input "true"
click at [523, 450] on button "Next" at bounding box center [570, 452] width 193 height 48
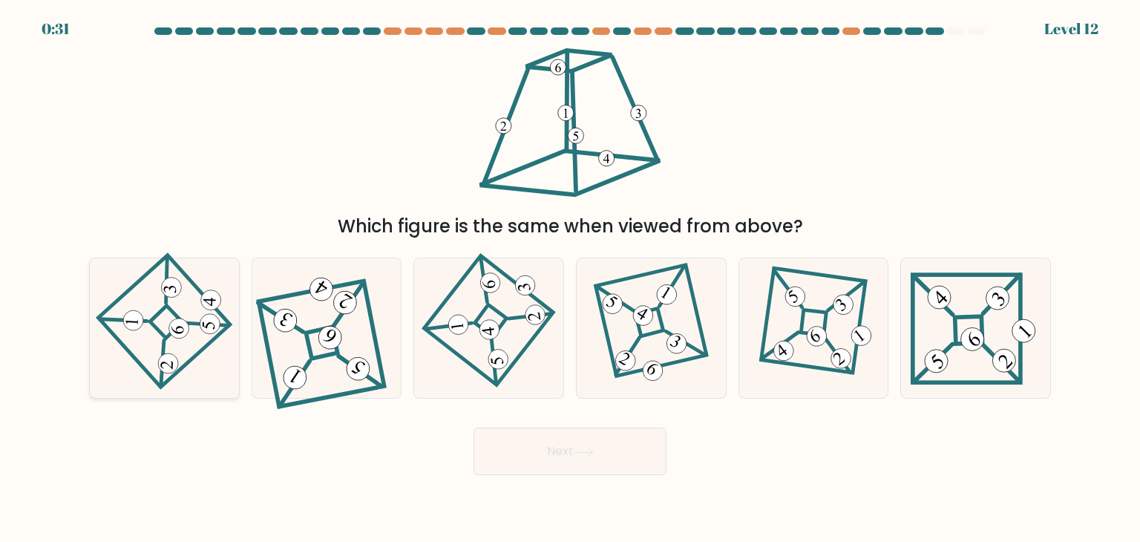
click at [166, 333] on icon at bounding box center [164, 328] width 97 height 112
click at [570, 278] on input "a." at bounding box center [570, 274] width 1 height 7
radio input "true"
click at [531, 457] on button "Next" at bounding box center [570, 452] width 193 height 48
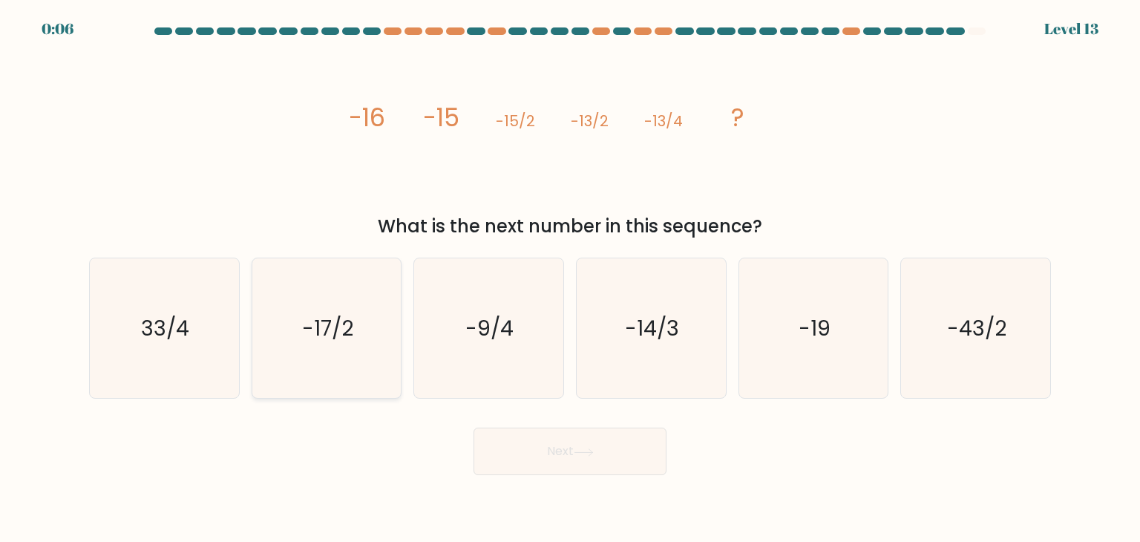
click at [344, 333] on text "-17/2" at bounding box center [327, 328] width 51 height 30
click at [570, 278] on input "b. -17/2" at bounding box center [570, 274] width 1 height 7
radio input "true"
click at [533, 440] on button "Next" at bounding box center [570, 452] width 193 height 48
click at [555, 457] on button "Next" at bounding box center [570, 452] width 193 height 48
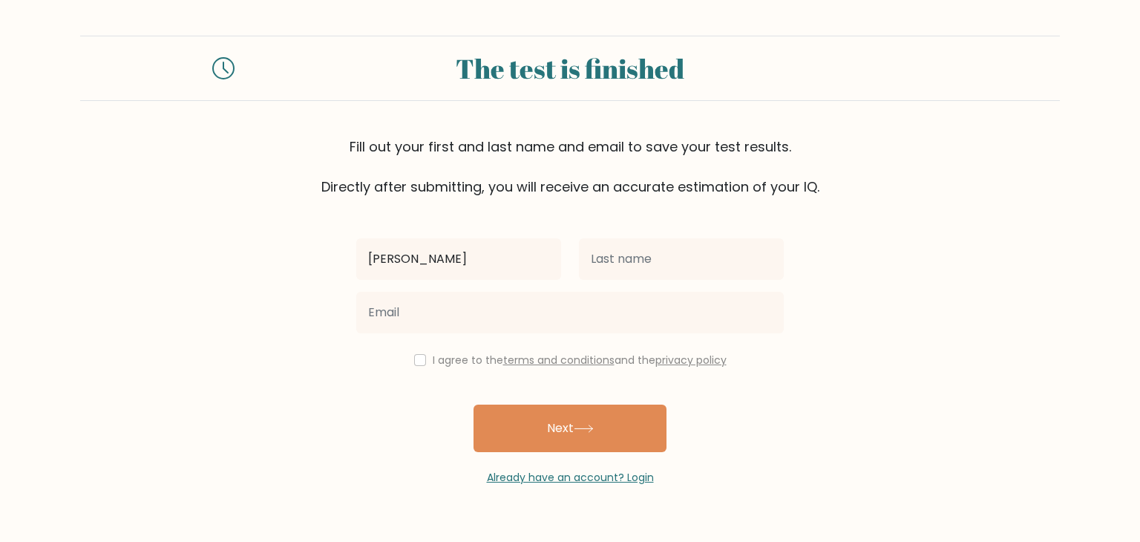
type input "[PERSON_NAME]"
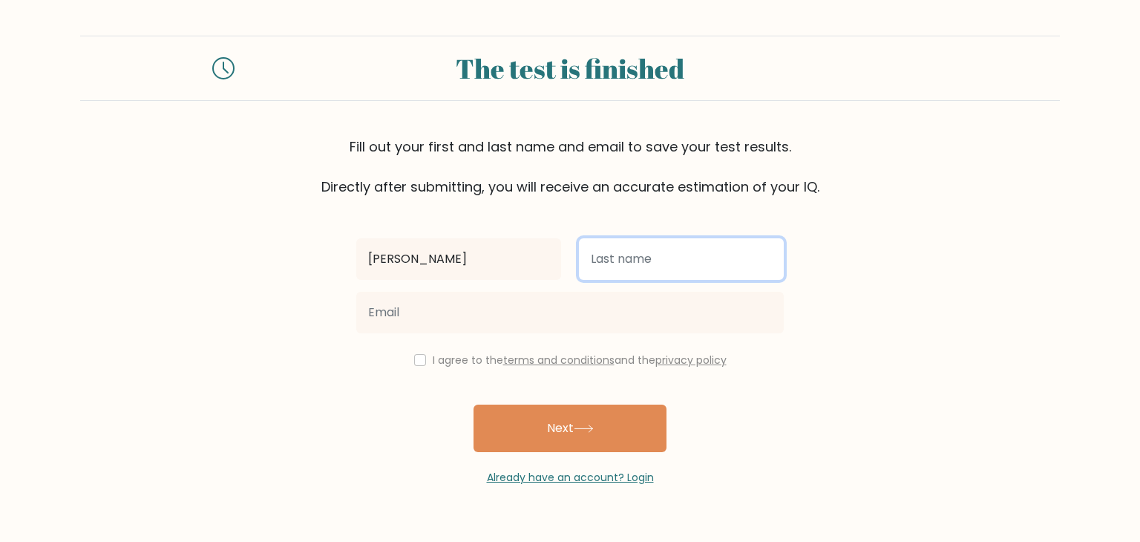
click at [626, 258] on input "text" at bounding box center [681, 259] width 205 height 42
type input "sawant"
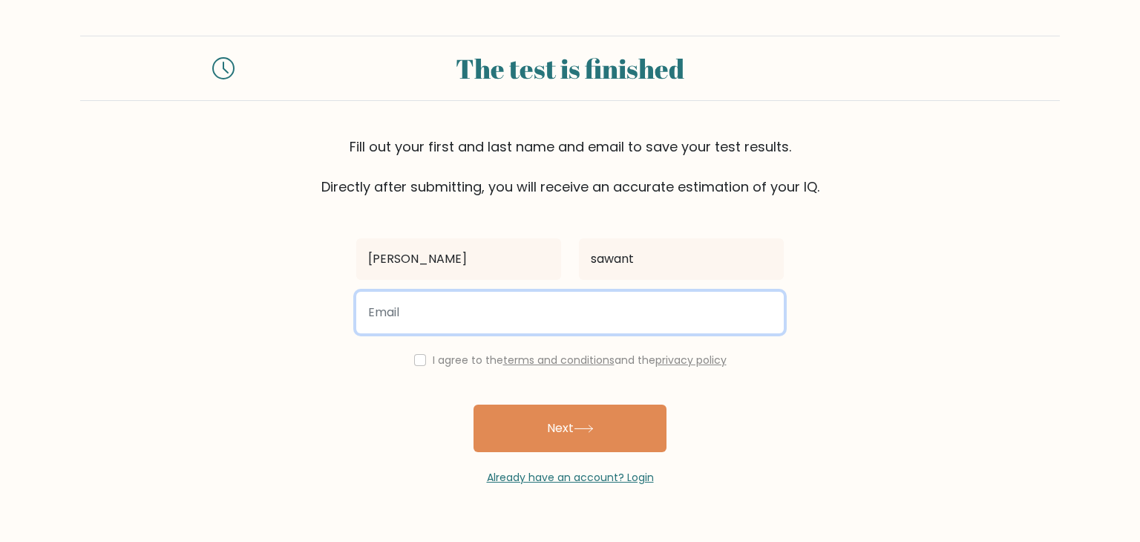
click at [498, 312] on input "email" at bounding box center [570, 313] width 428 height 42
type input "i"
type input "[EMAIL_ADDRESS][DOMAIN_NAME]"
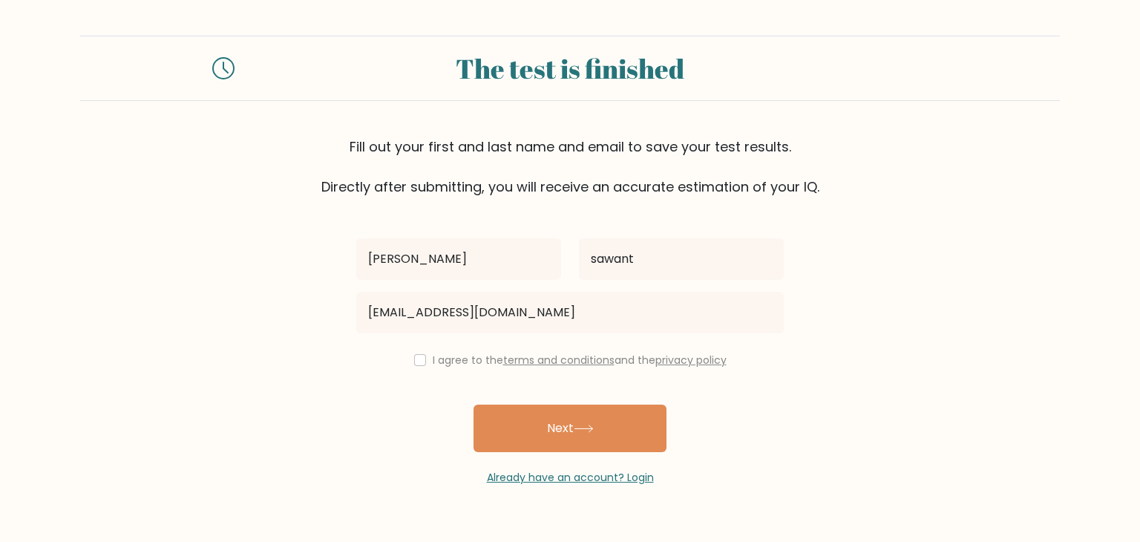
click at [413, 350] on div "[PERSON_NAME][GEOGRAPHIC_DATA] [EMAIL_ADDRESS][DOMAIN_NAME] I agree to the term…" at bounding box center [569, 341] width 445 height 289
click at [419, 359] on input "checkbox" at bounding box center [420, 360] width 12 height 12
checkbox input "true"
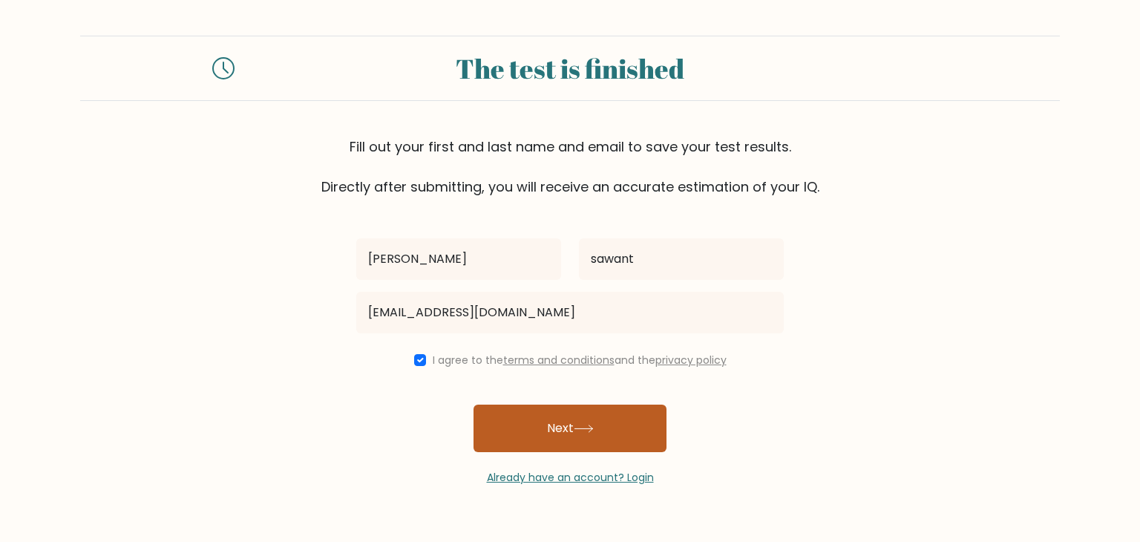
click at [525, 419] on button "Next" at bounding box center [570, 429] width 193 height 48
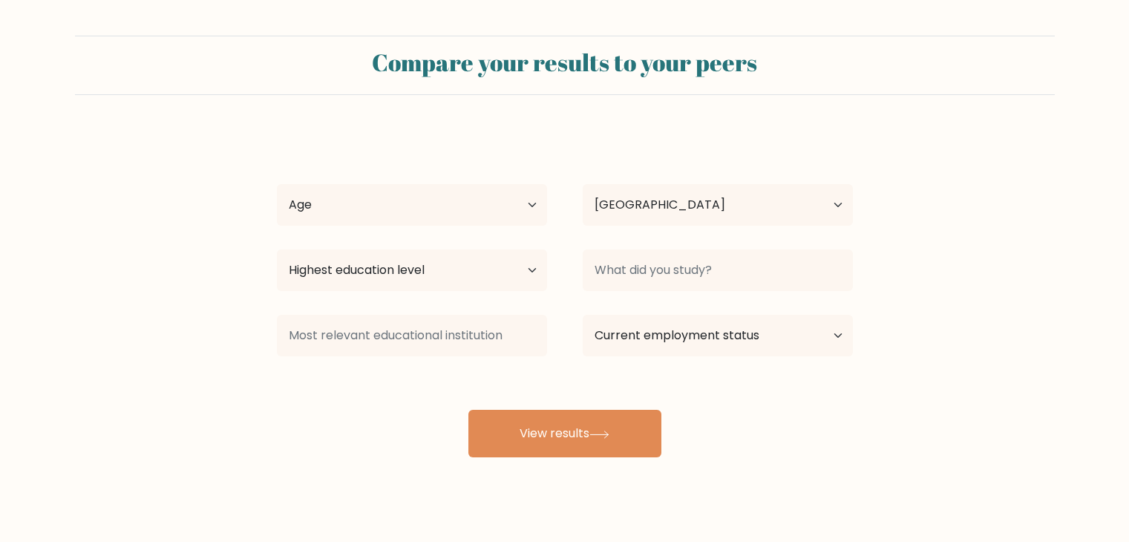
select select "IN"
click at [503, 203] on select "Age Under [DEMOGRAPHIC_DATA] [DEMOGRAPHIC_DATA] [DEMOGRAPHIC_DATA] [DEMOGRAPHIC…" at bounding box center [412, 205] width 270 height 42
select select "18_24"
click at [277, 184] on select "Age Under 18 years old 18-24 years old 25-34 years old 35-44 years old 45-54 ye…" at bounding box center [412, 205] width 270 height 42
click at [484, 259] on select "Highest education level No schooling Primary Lower Secondary Upper Secondary Oc…" at bounding box center [412, 270] width 270 height 42
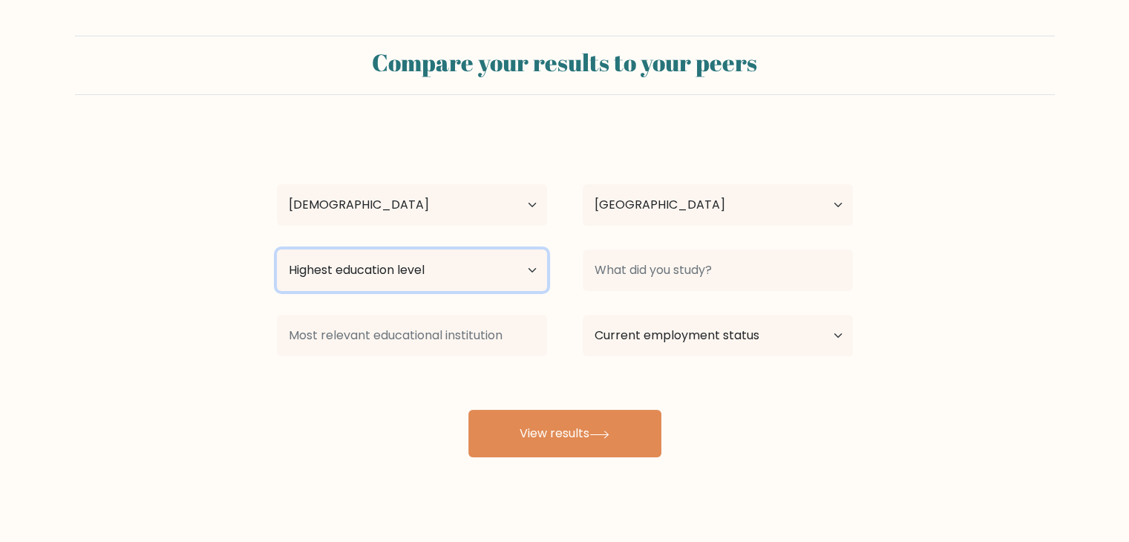
select select "upper_secondary"
click at [277, 249] on select "Highest education level No schooling Primary Lower Secondary Upper Secondary Oc…" at bounding box center [412, 270] width 270 height 42
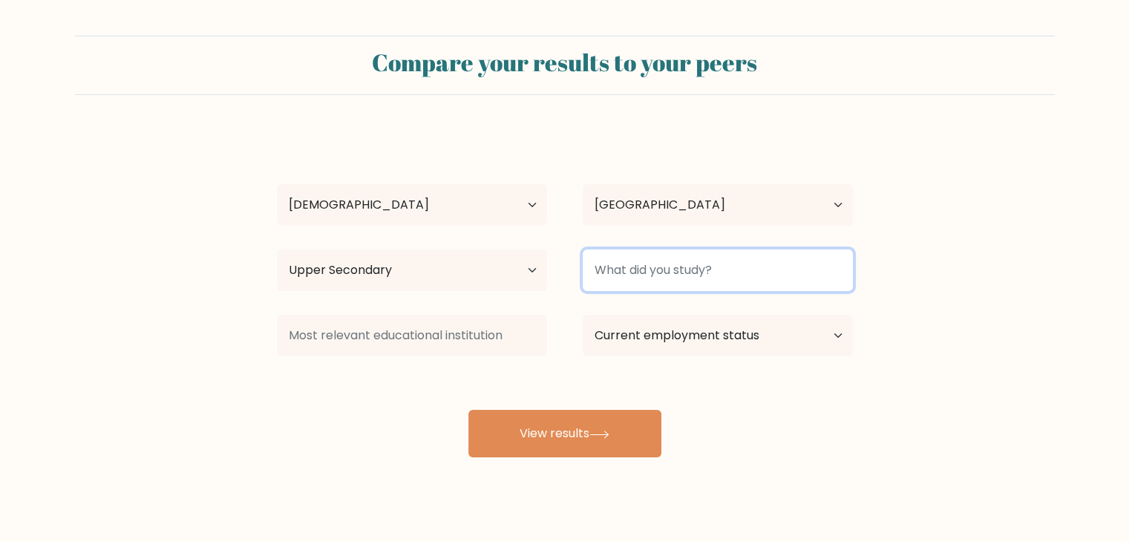
click at [621, 257] on input at bounding box center [718, 270] width 270 height 42
type input "c"
type input "b"
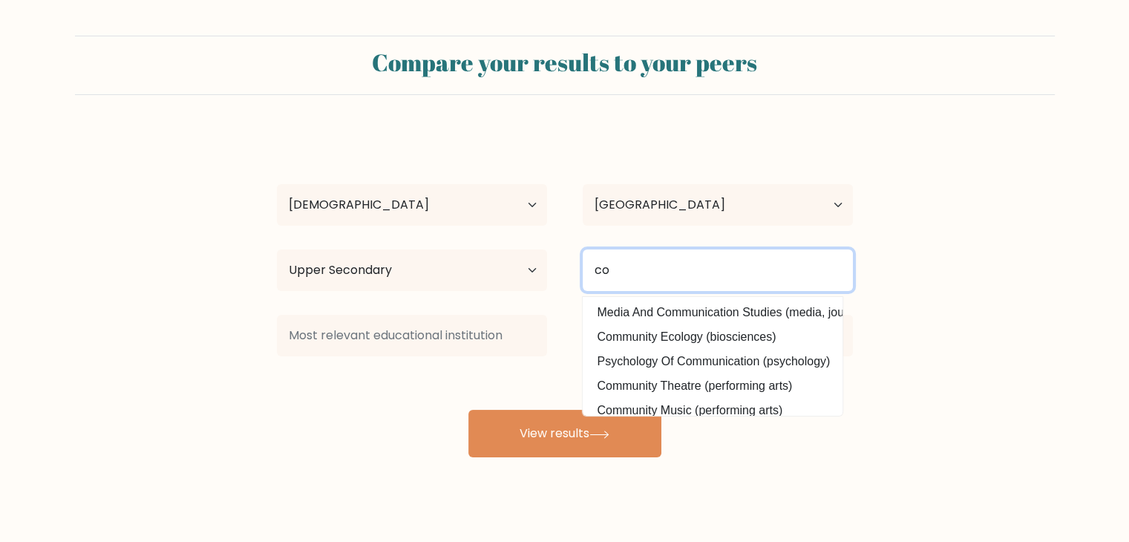
type input "c"
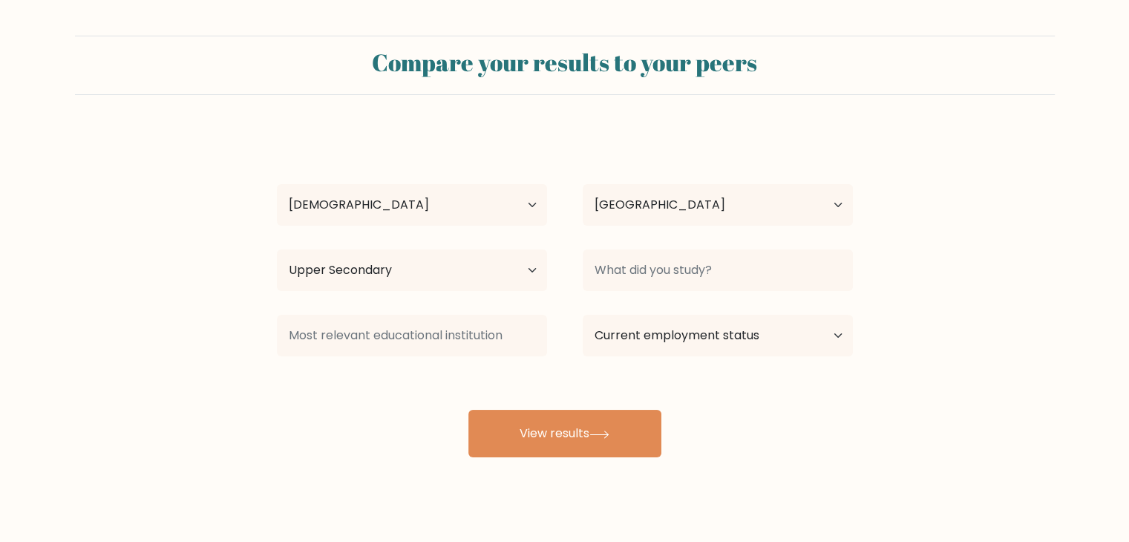
click at [585, 458] on div "Compare your results to your peers sujal sawant Age Under 18 years old 18-24 ye…" at bounding box center [564, 281] width 1129 height 563
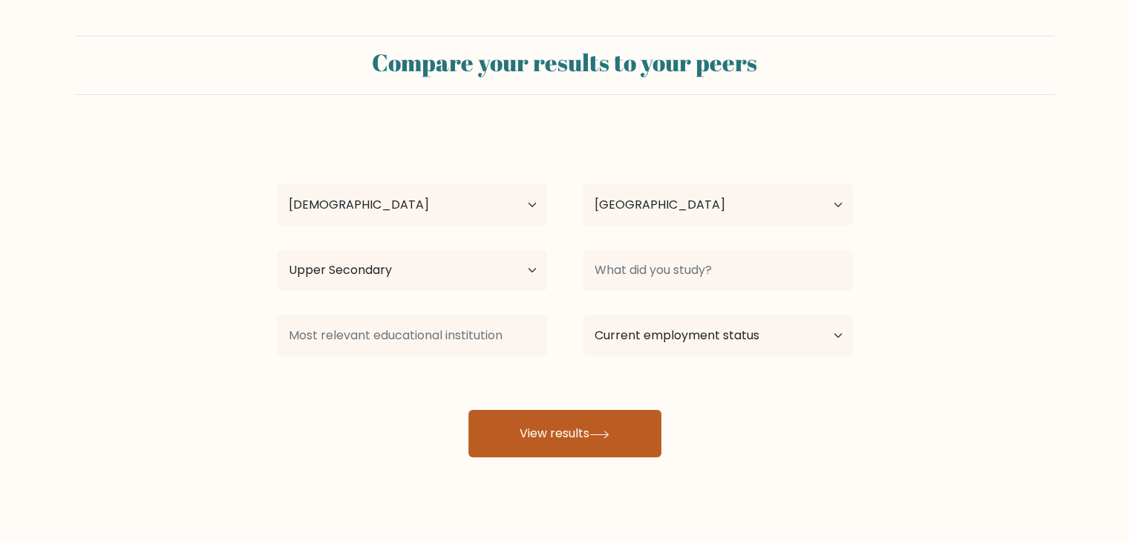
click at [587, 428] on button "View results" at bounding box center [564, 434] width 193 height 48
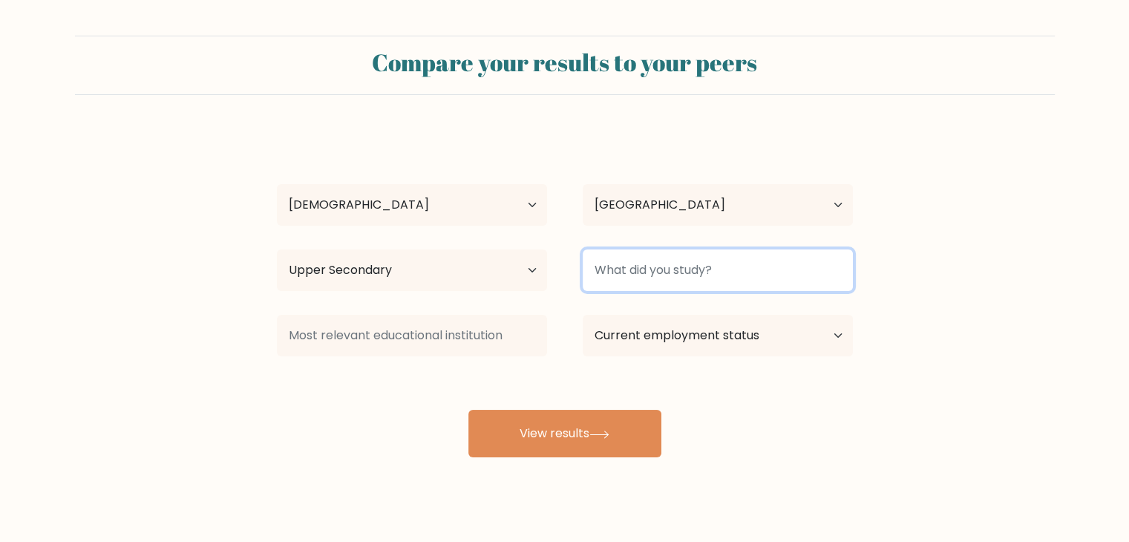
click at [653, 269] on input at bounding box center [718, 270] width 270 height 42
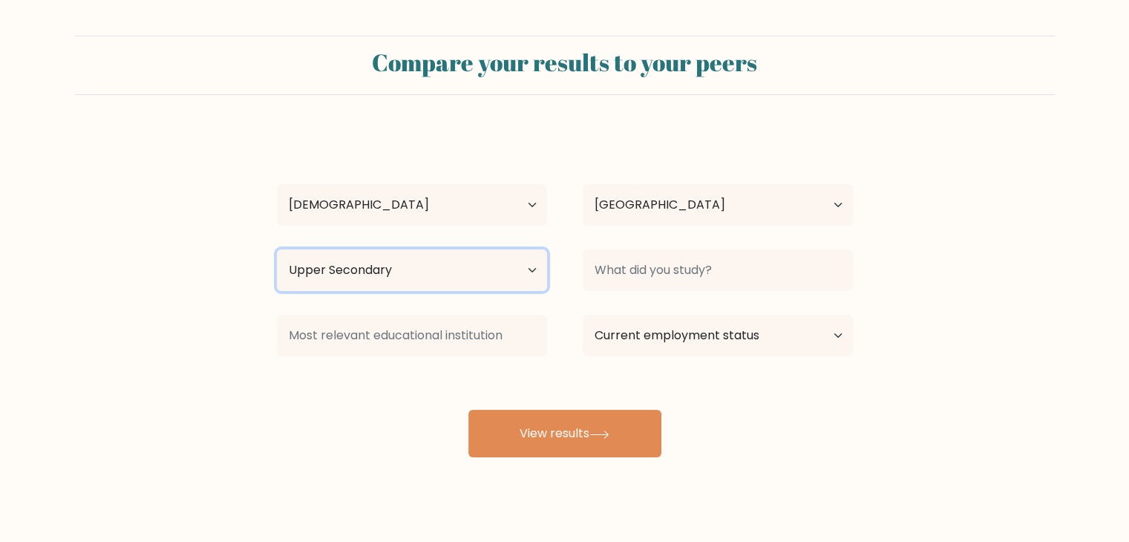
click at [538, 271] on select "Highest education level No schooling Primary Lower Secondary Upper Secondary Oc…" at bounding box center [412, 270] width 270 height 42
select select "bachelors_degree"
click at [277, 249] on select "Highest education level No schooling Primary Lower Secondary Upper Secondary Oc…" at bounding box center [412, 270] width 270 height 42
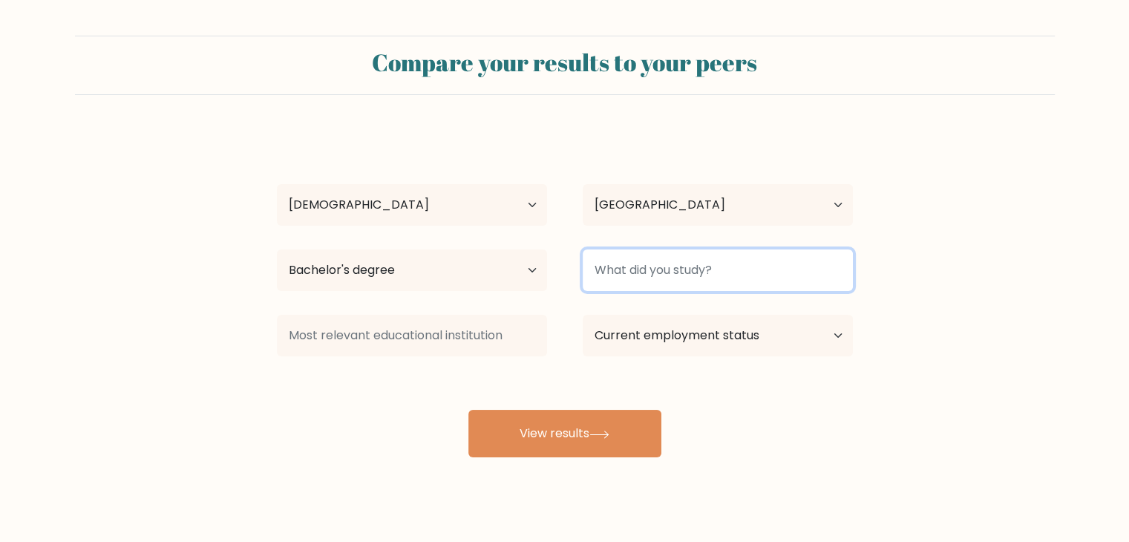
click at [627, 267] on input at bounding box center [718, 270] width 270 height 42
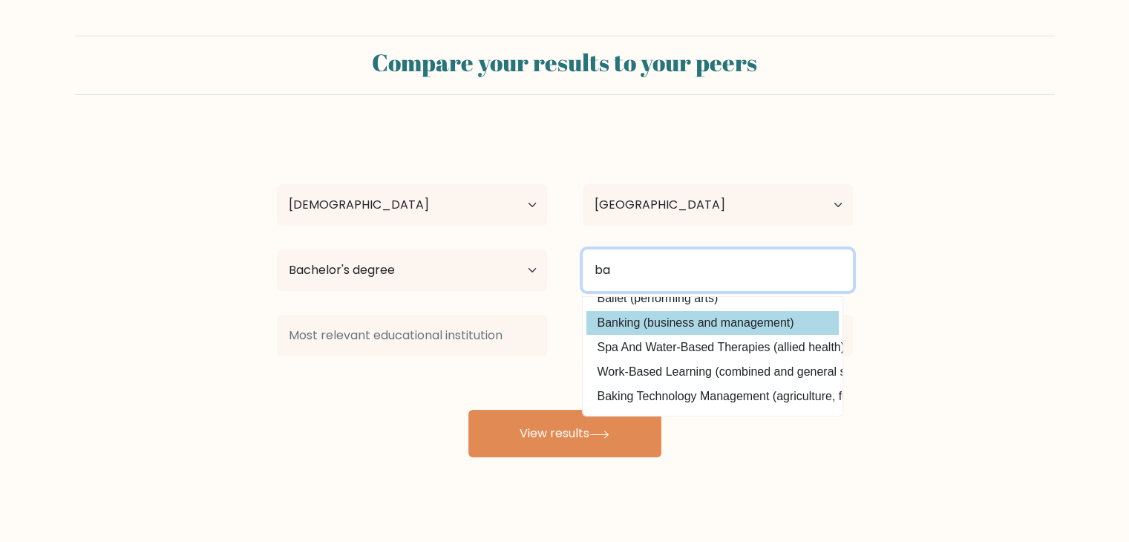
scroll to position [30, 0]
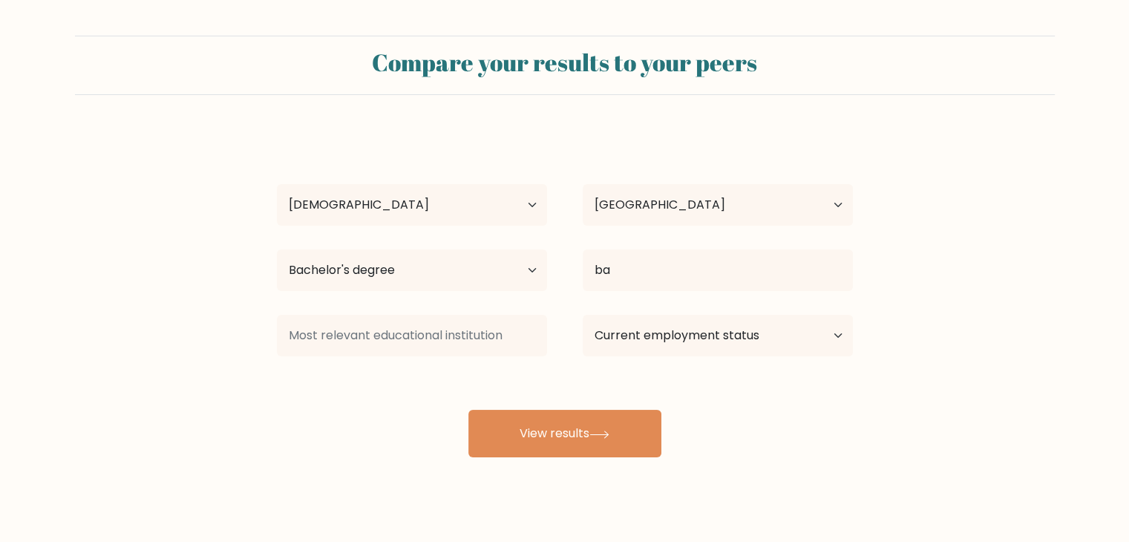
click at [679, 336] on div "sujal sawant Age Under 18 years old 18-24 years old 25-34 years old 35-44 years…" at bounding box center [565, 294] width 594 height 327
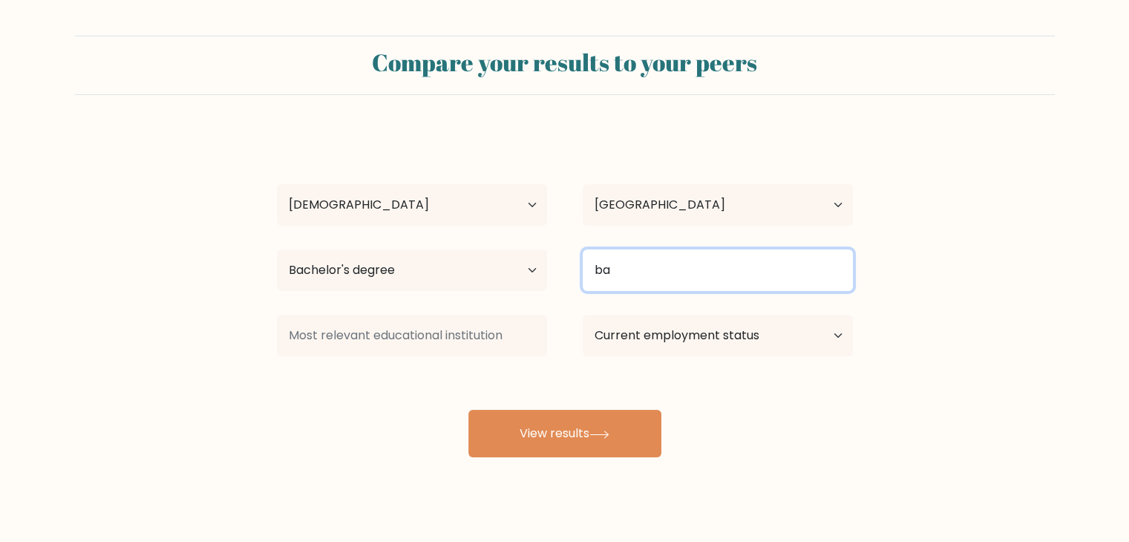
click at [669, 290] on input "ba" at bounding box center [718, 270] width 270 height 42
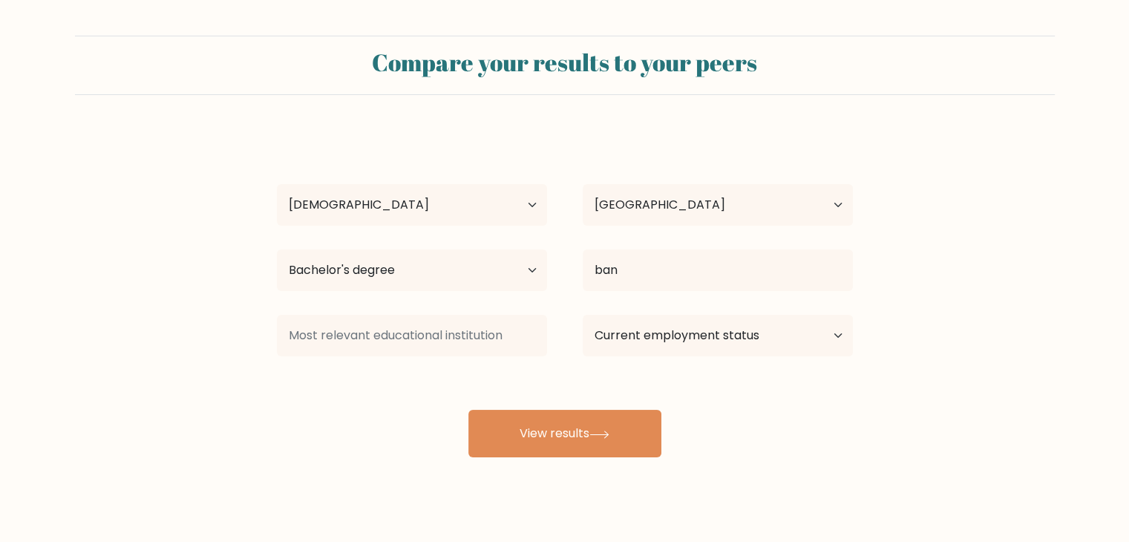
click at [659, 316] on div "sujal sawant Age Under 18 years old 18-24 years old 25-34 years old 35-44 years…" at bounding box center [565, 294] width 594 height 327
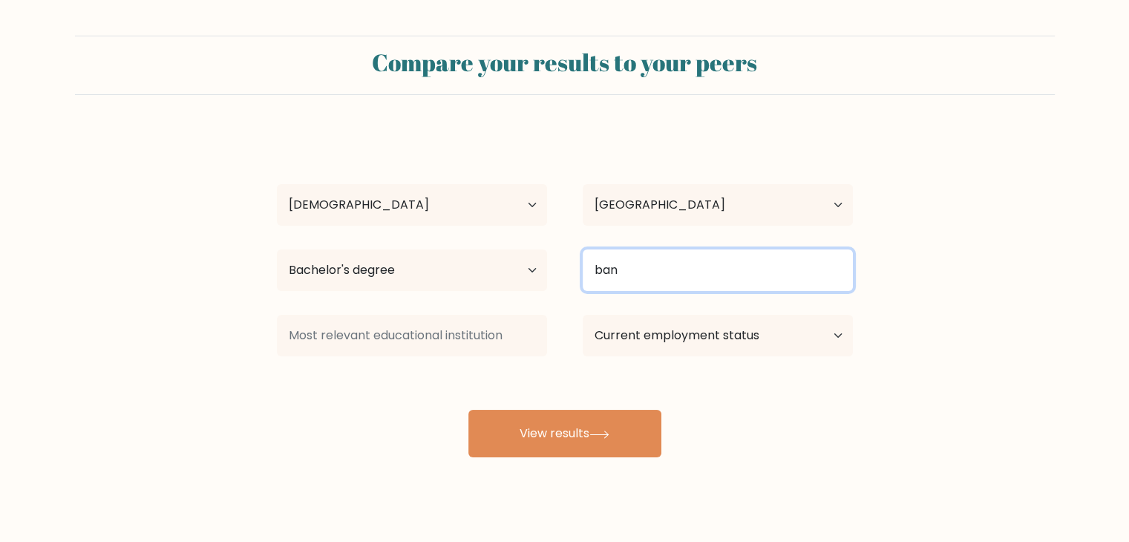
click at [662, 290] on input "ban" at bounding box center [718, 270] width 270 height 42
type input "banki"
click at [468, 410] on button "View results" at bounding box center [564, 434] width 193 height 48
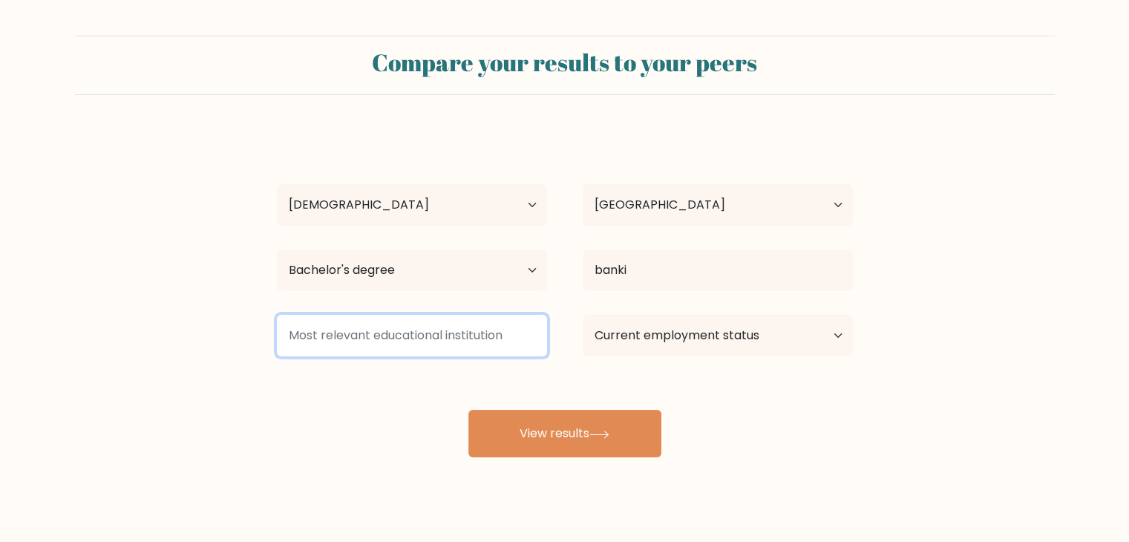
click at [468, 410] on button "View results" at bounding box center [564, 434] width 193 height 48
type input "idol"
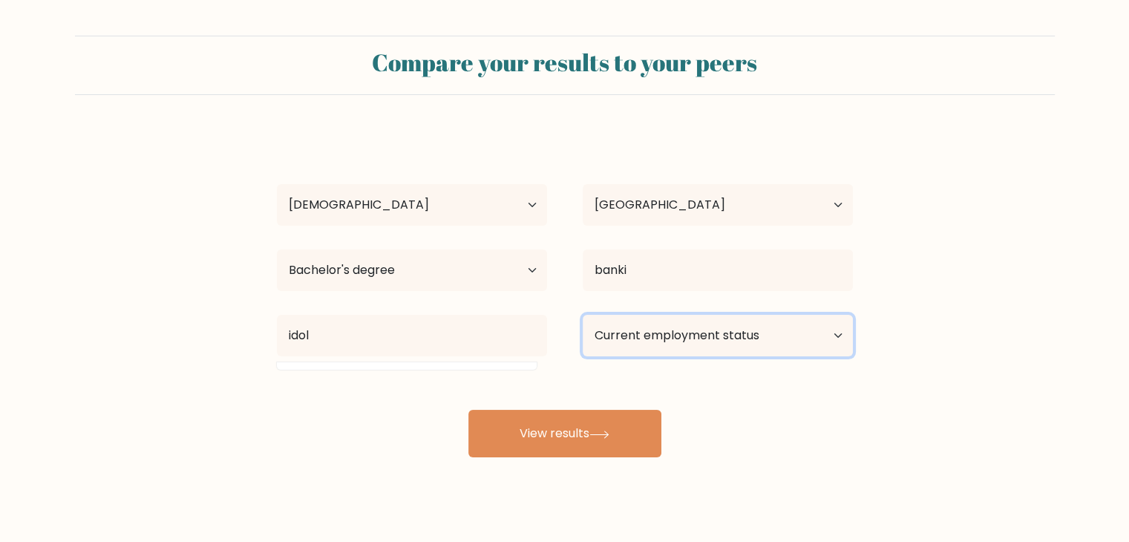
click at [662, 327] on select "Current employment status Employed Student Retired Other / prefer not to answer" at bounding box center [718, 336] width 270 height 42
select select "student"
click at [583, 315] on select "Current employment status Employed Student Retired Other / prefer not to answer" at bounding box center [718, 336] width 270 height 42
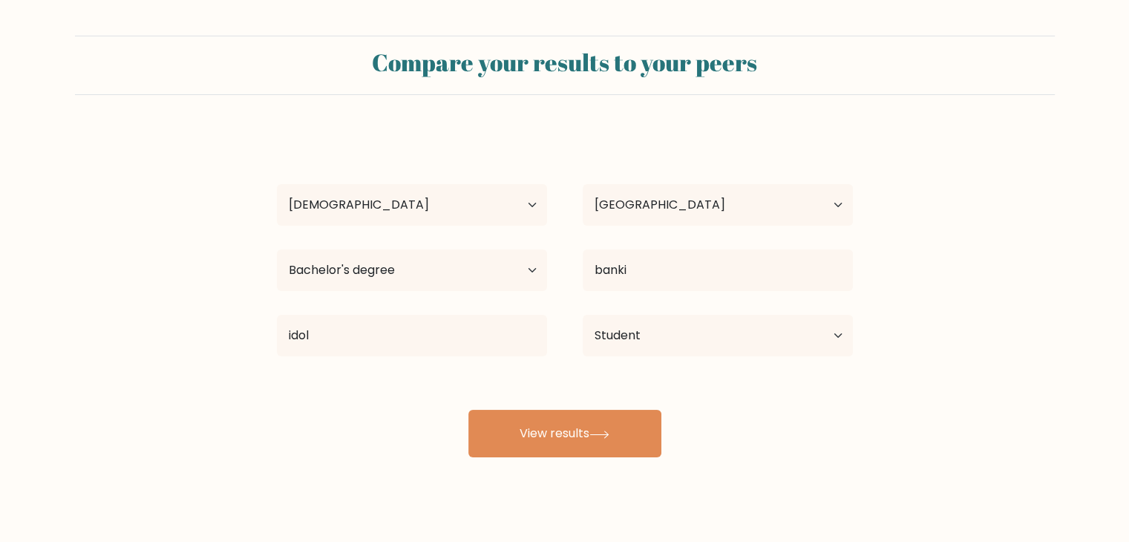
click at [573, 460] on div "Compare your results to your peers sujal sawant Age Under 18 years old 18-24 ye…" at bounding box center [564, 281] width 1129 height 563
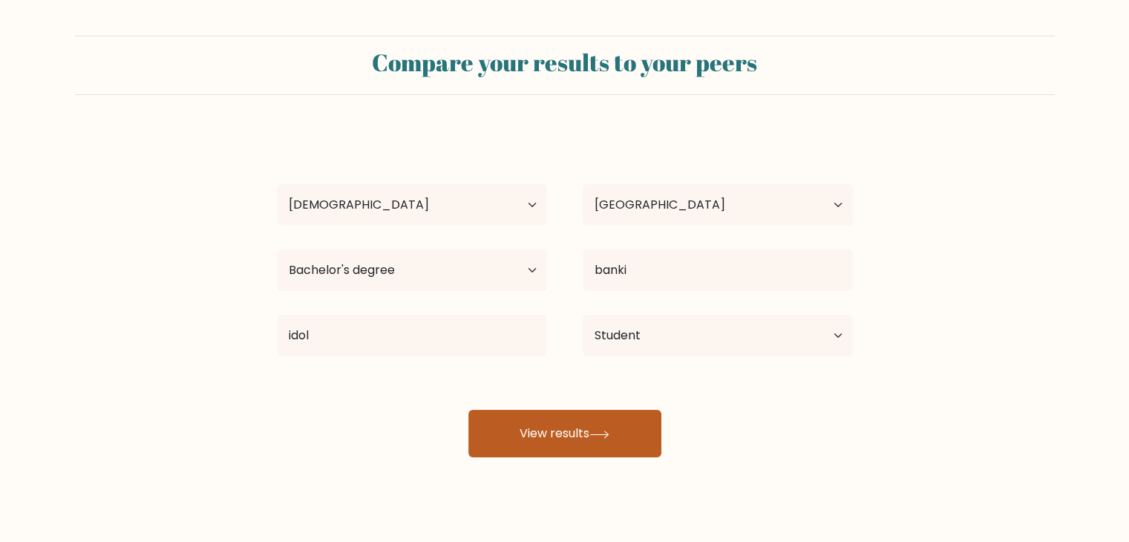
click at [563, 437] on button "View results" at bounding box center [564, 434] width 193 height 48
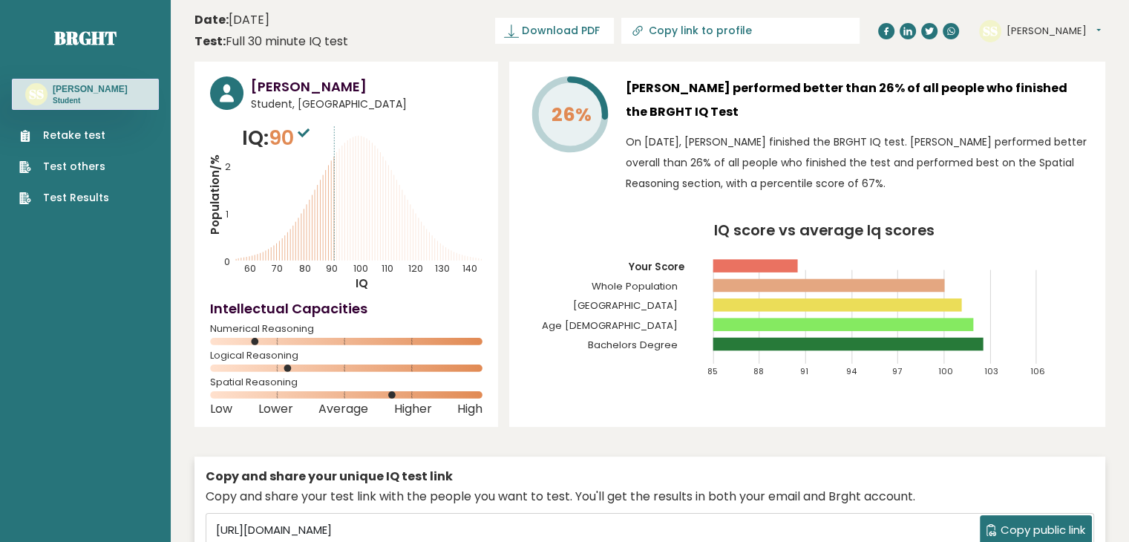
click at [1017, 27] on button "[PERSON_NAME]" at bounding box center [1054, 31] width 94 height 15
click at [943, 134] on p "On [DATE], [PERSON_NAME] finished the BRGHT IQ test. [PERSON_NAME] performed be…" at bounding box center [858, 162] width 464 height 62
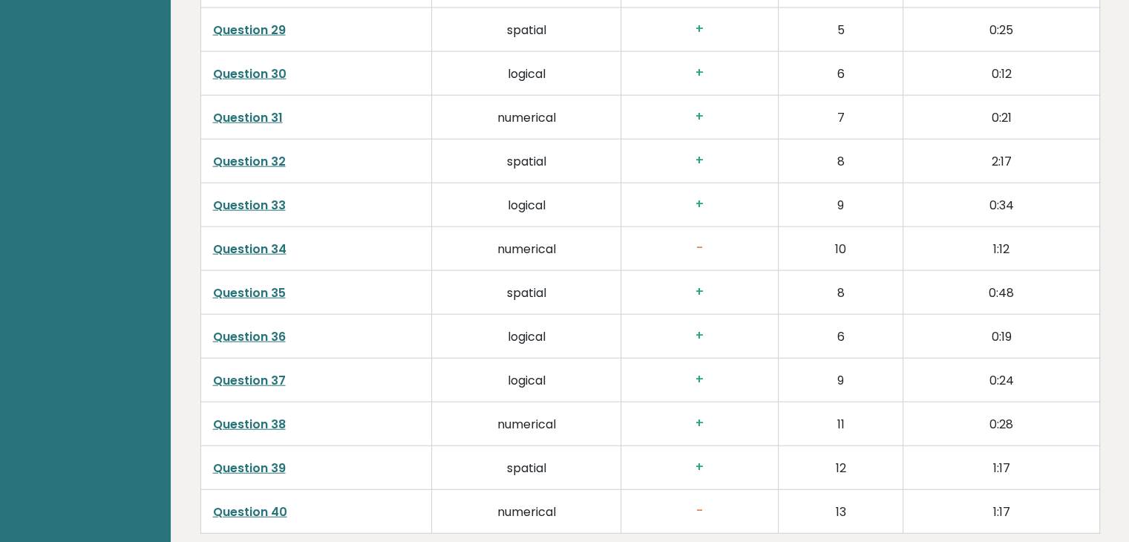
scroll to position [3792, 0]
